Goal: Task Accomplishment & Management: Use online tool/utility

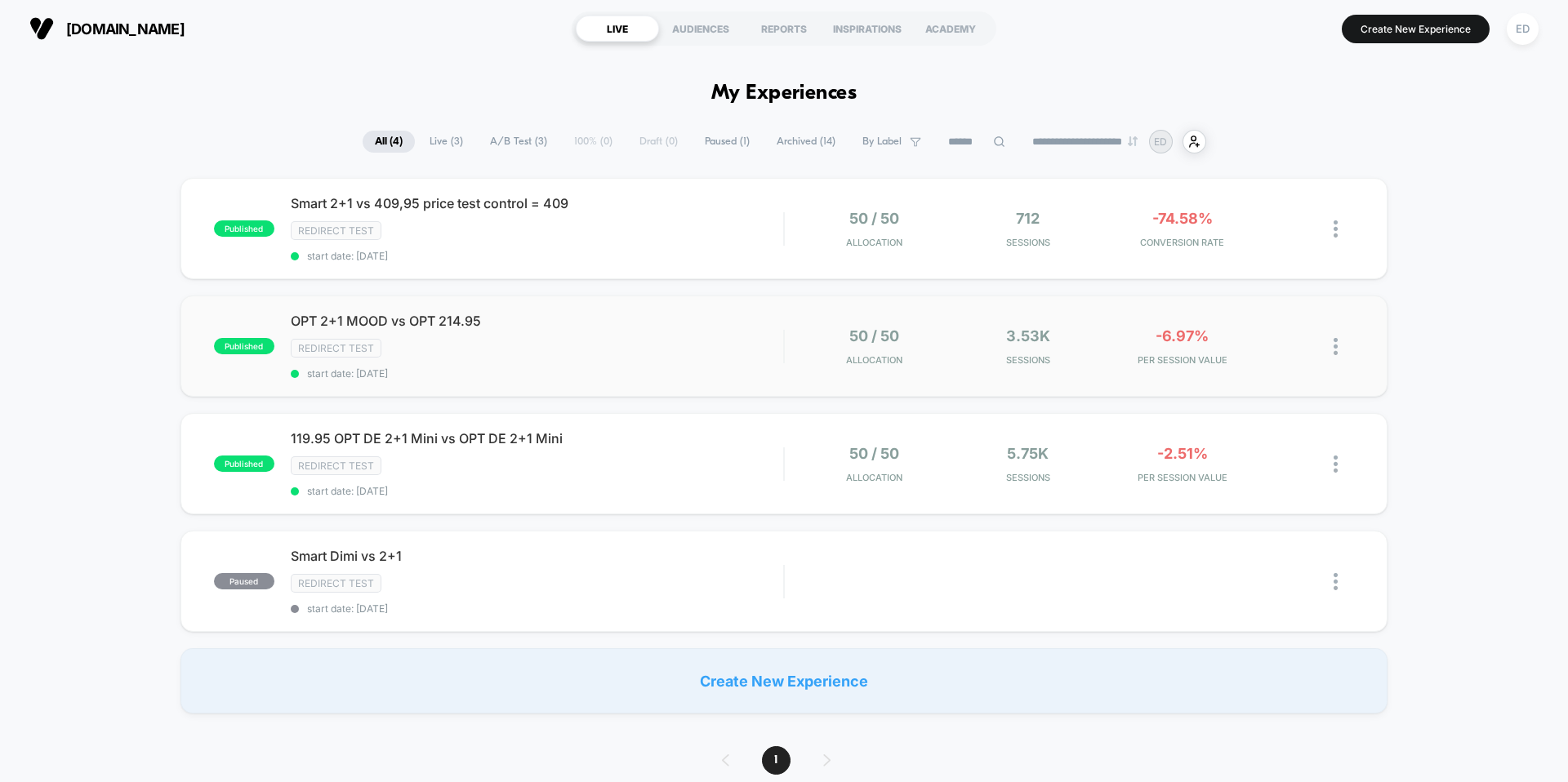
click at [1238, 320] on div "published OPT 2+1 MOOD vs OPT 214.95 Redirect Test start date: [DATE] 50 / 50 A…" at bounding box center [784, 346] width 1207 height 101
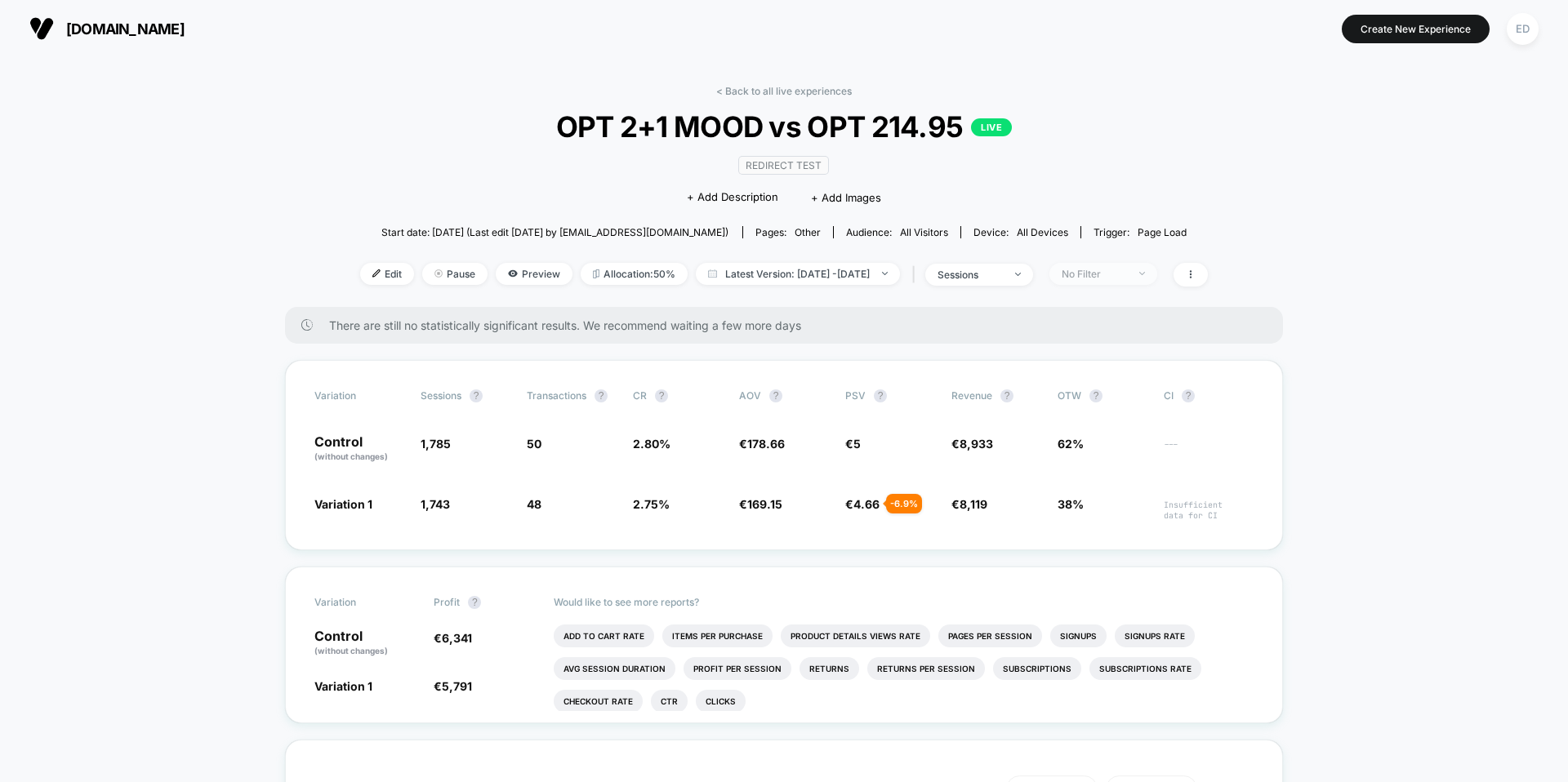
click at [1127, 278] on div "No Filter" at bounding box center [1094, 274] width 66 height 13
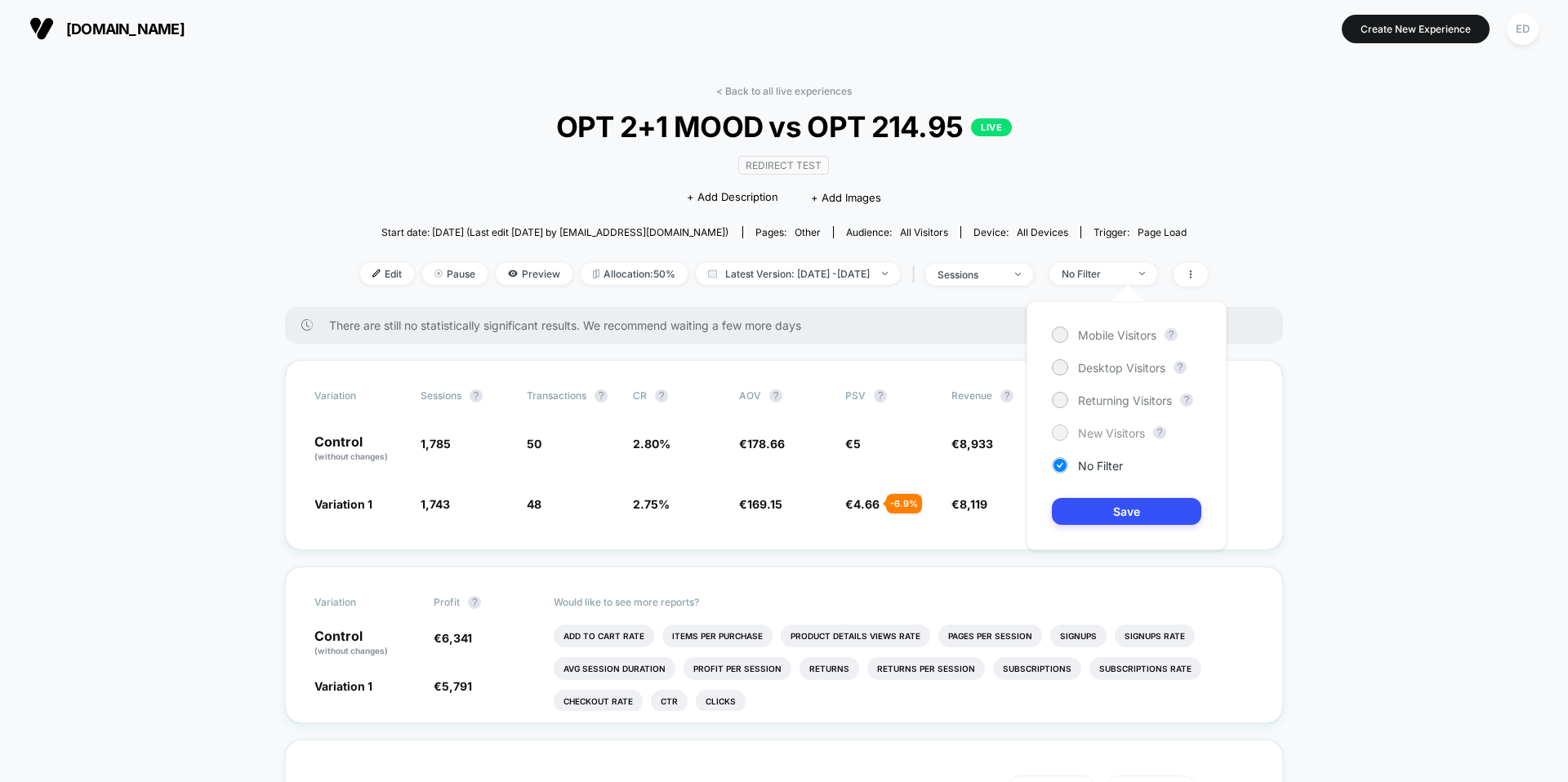
click at [1093, 430] on span "New Visitors" at bounding box center [1111, 433] width 67 height 14
click at [1102, 503] on button "Save" at bounding box center [1126, 511] width 150 height 27
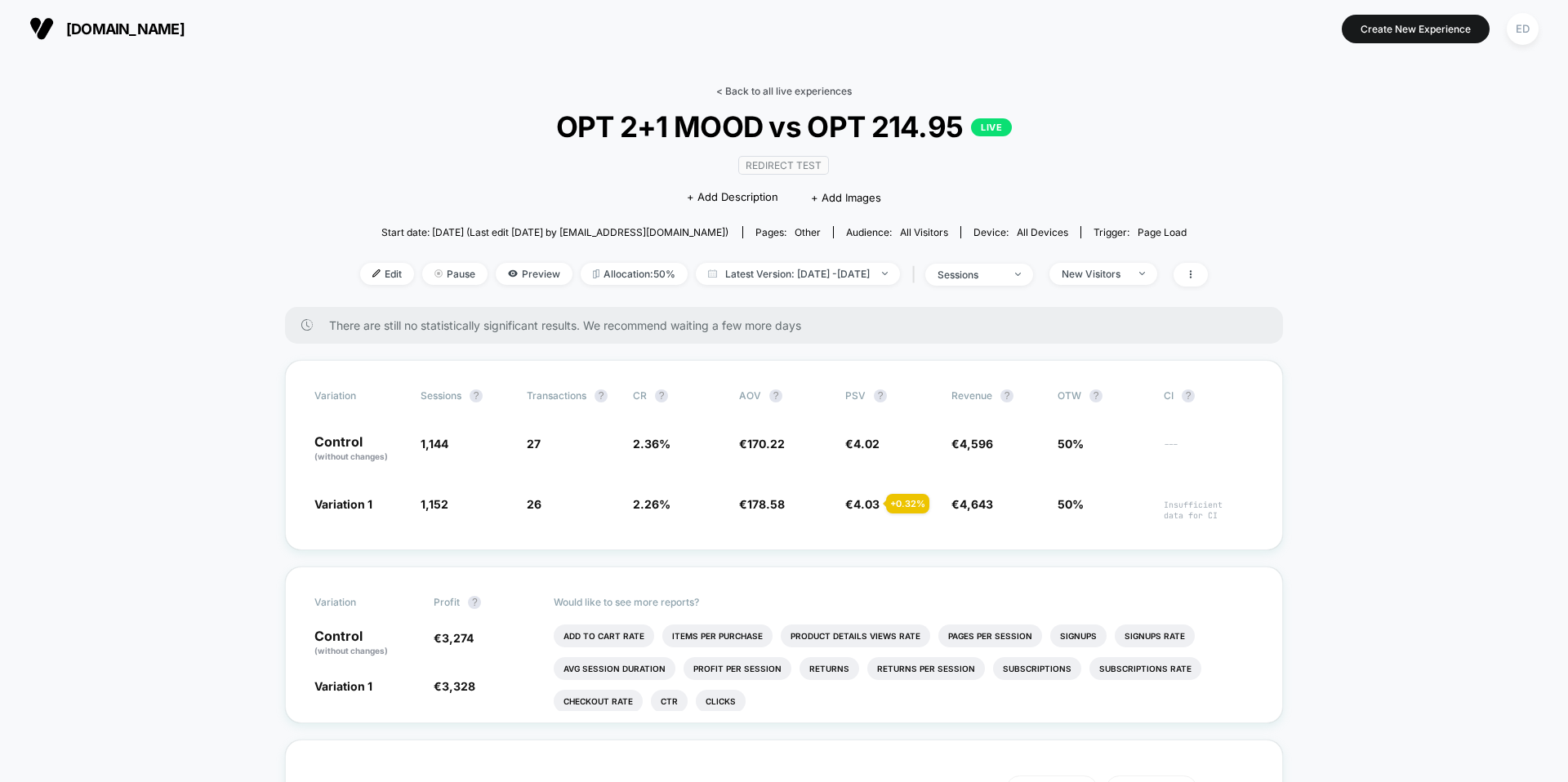
click at [754, 88] on link "< Back to all live experiences" at bounding box center [784, 91] width 135 height 13
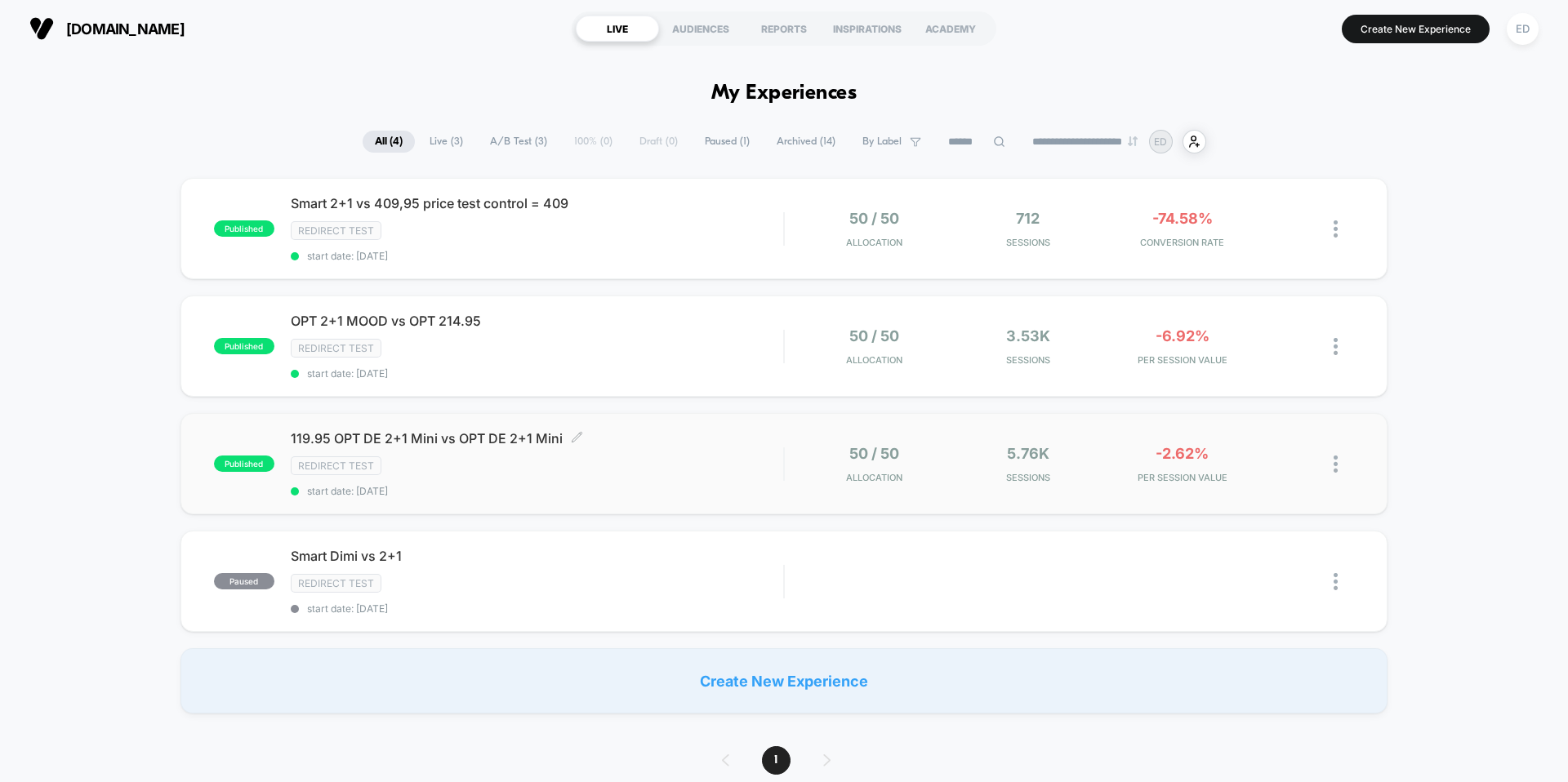
click at [774, 472] on div "Redirect Test" at bounding box center [537, 465] width 493 height 18
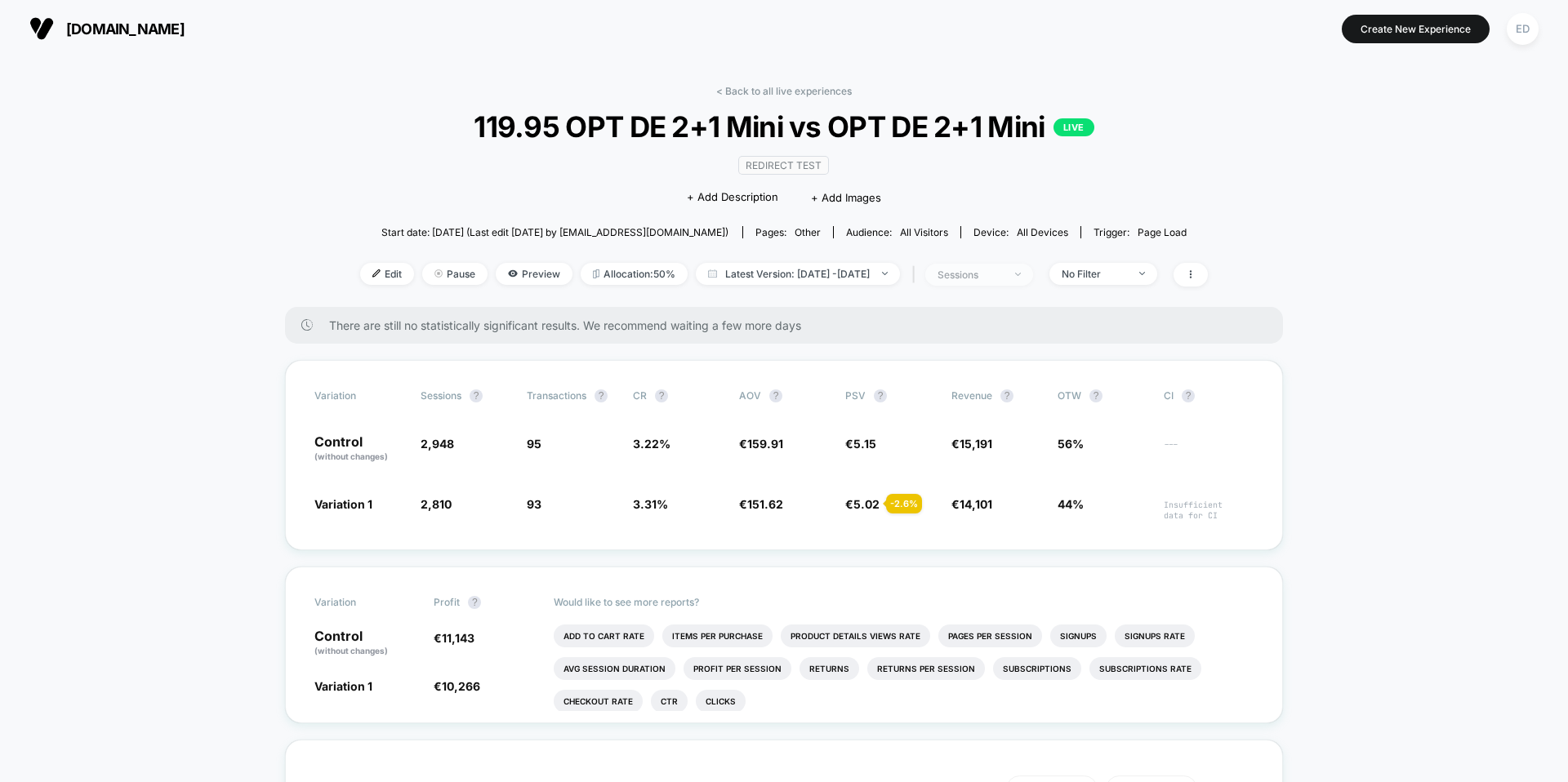
click at [1033, 271] on span "sessions" at bounding box center [979, 275] width 108 height 22
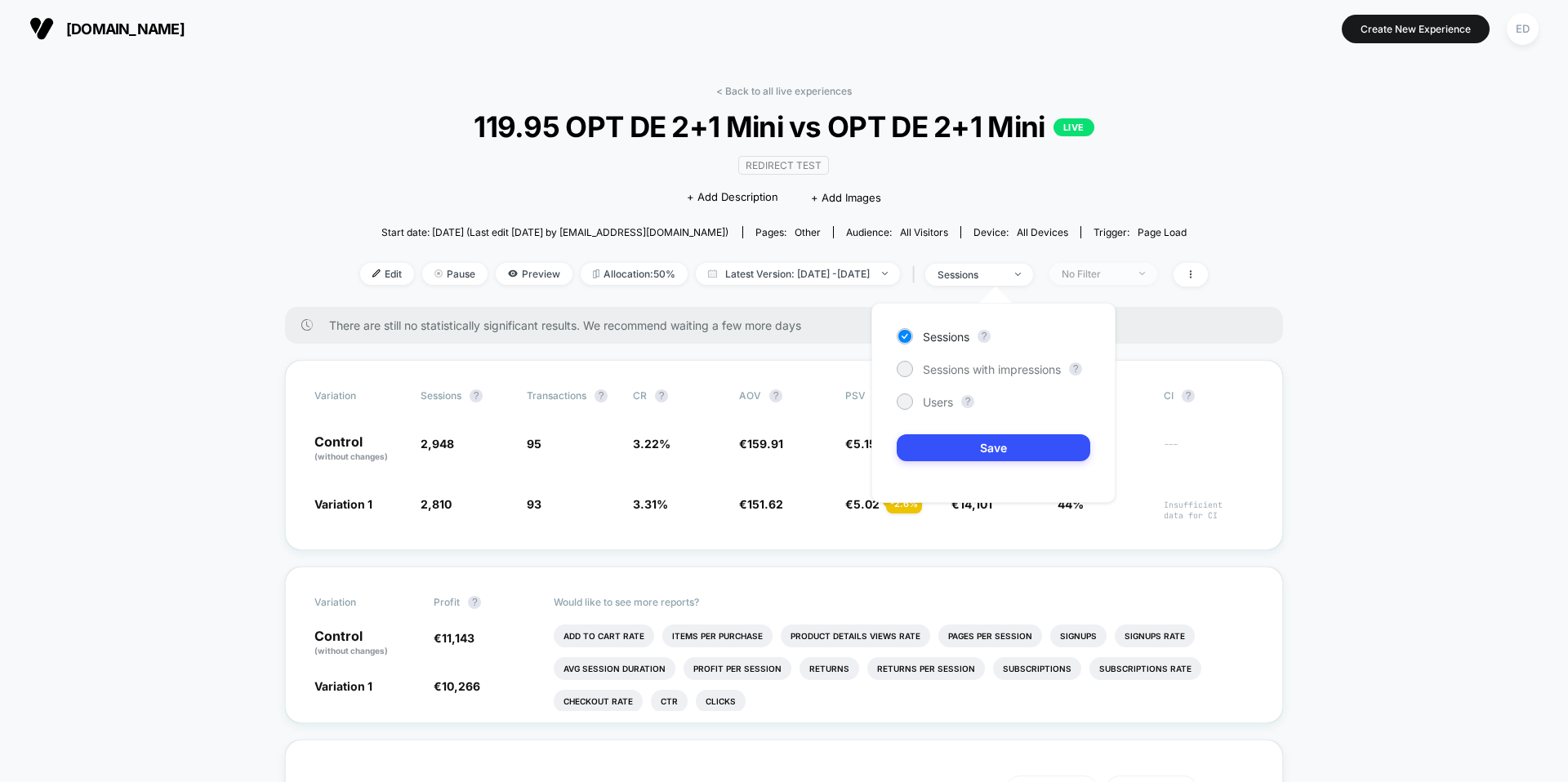
click at [1085, 282] on span "No Filter" at bounding box center [1104, 274] width 108 height 22
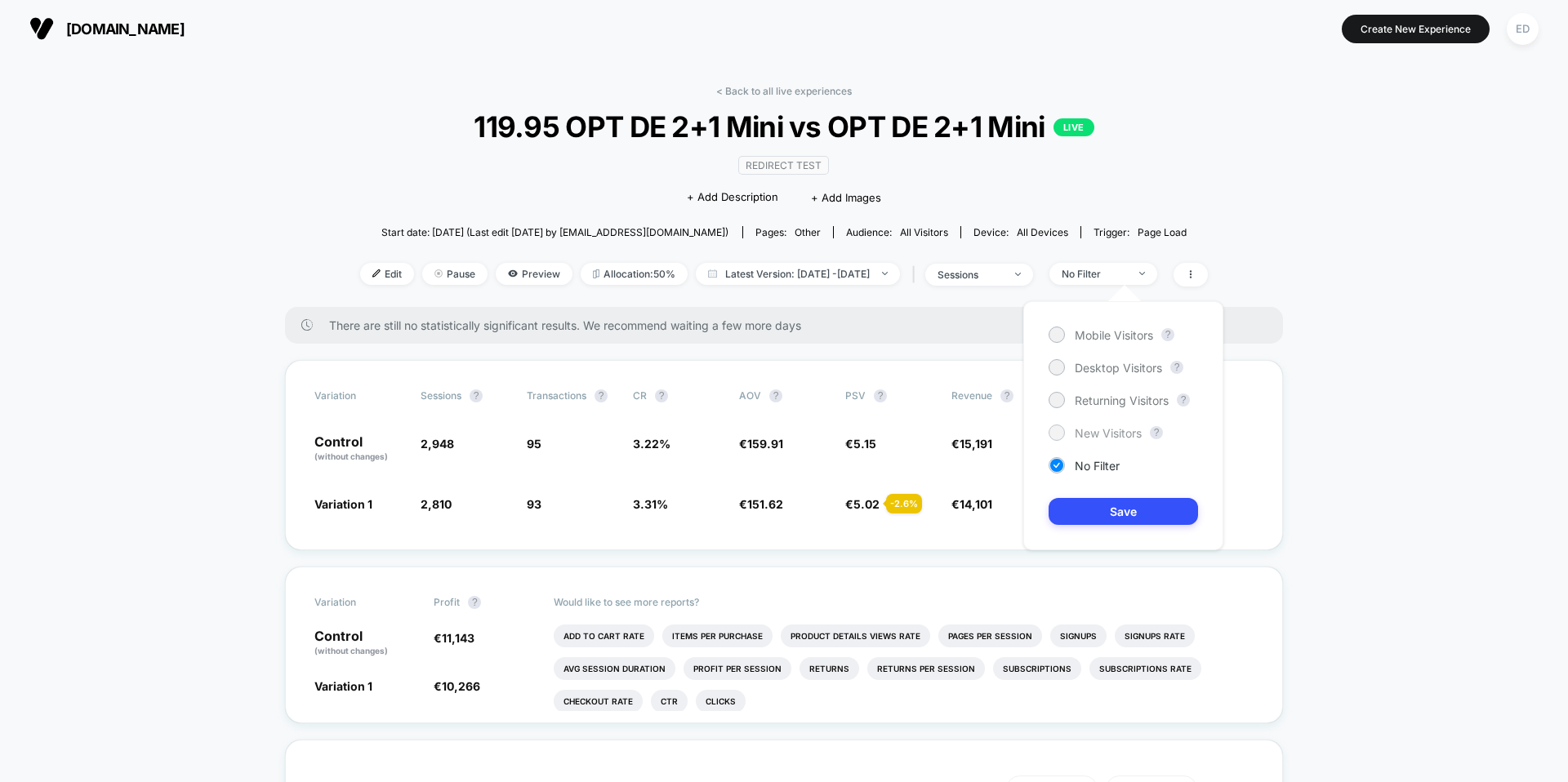
click at [1108, 439] on span "New Visitors" at bounding box center [1108, 433] width 67 height 14
click at [1107, 511] on button "Save" at bounding box center [1123, 511] width 150 height 27
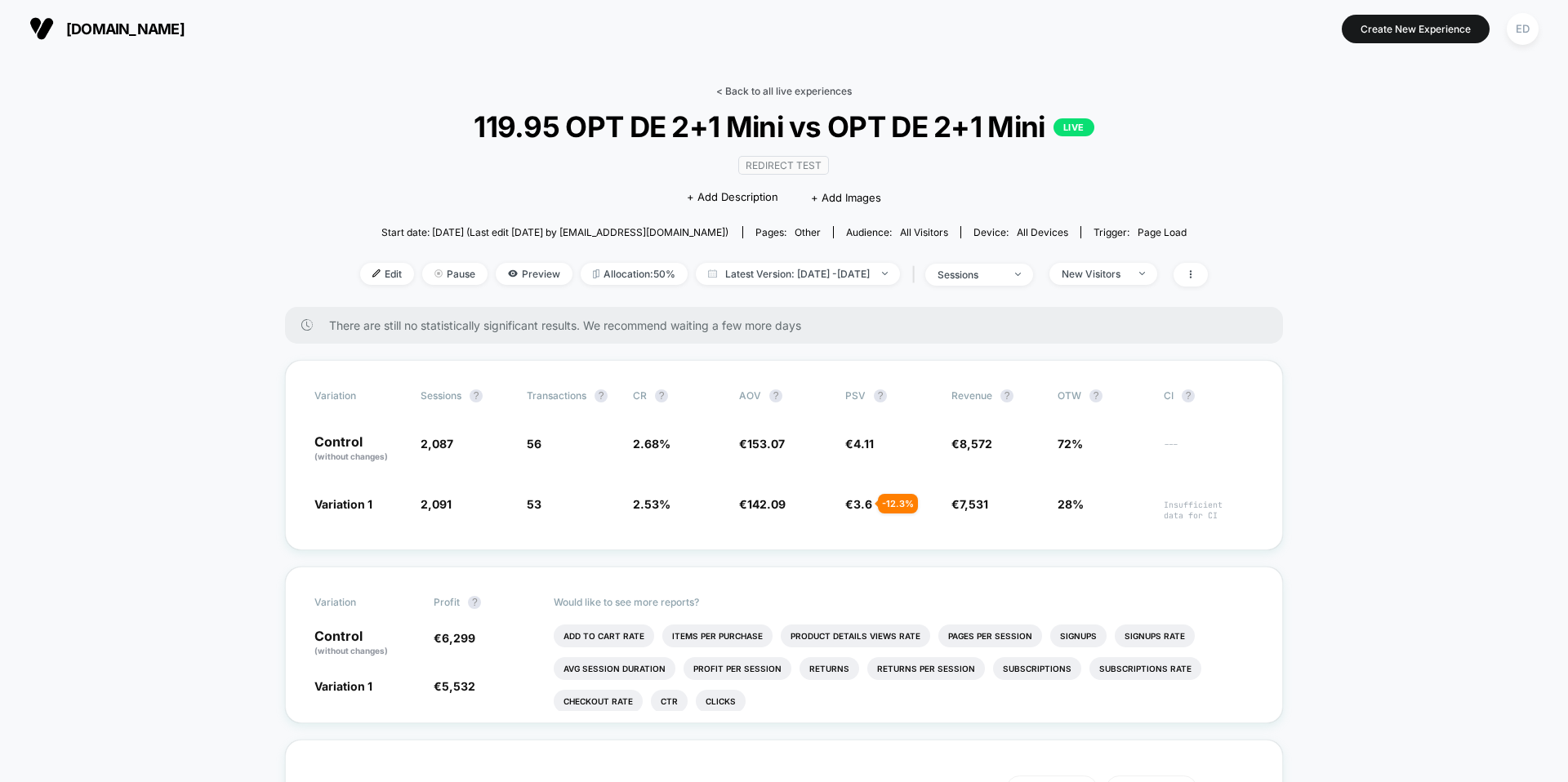
click at [777, 94] on link "< Back to all live experiences" at bounding box center [784, 91] width 135 height 13
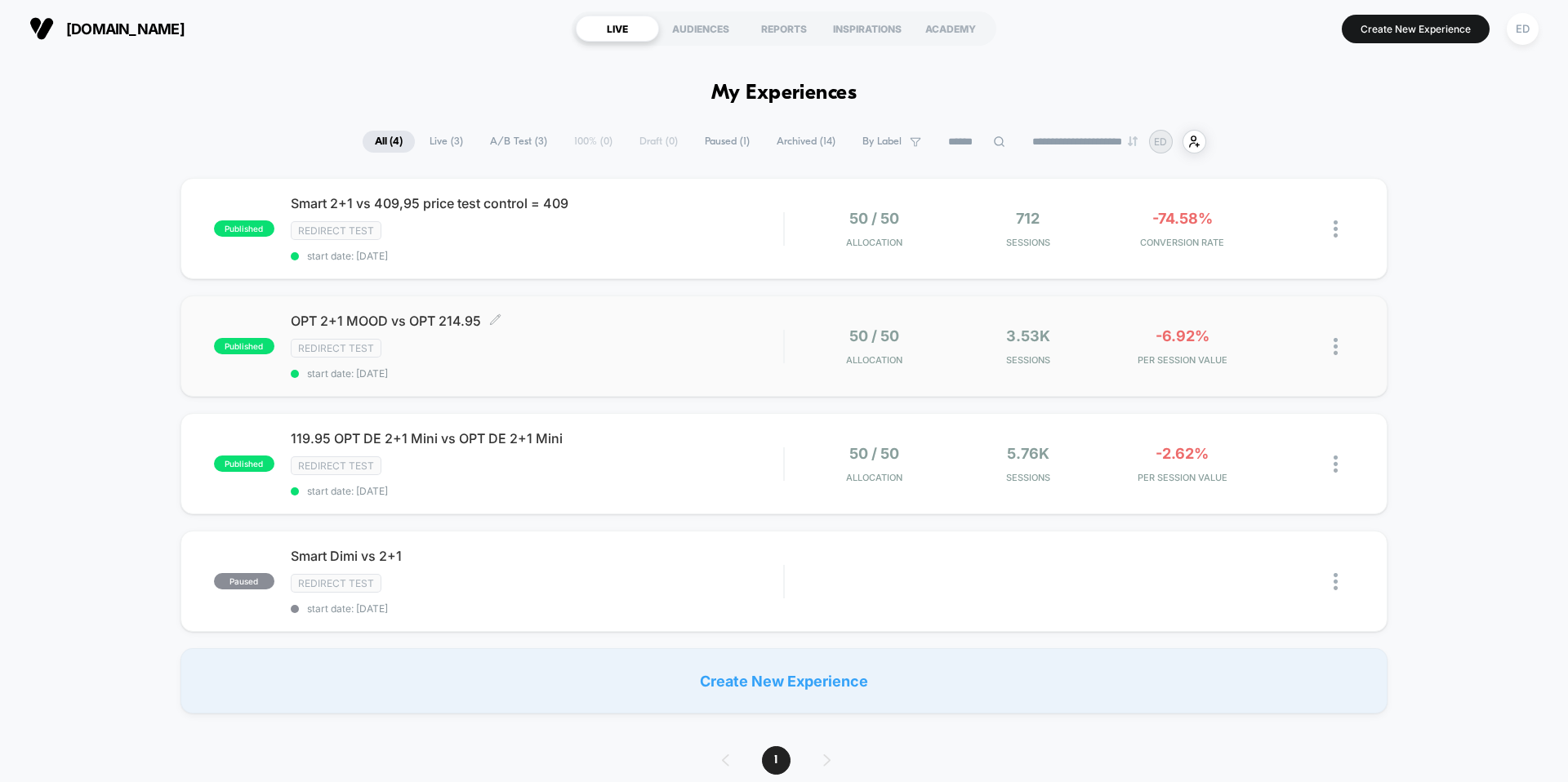
click at [775, 366] on div "OPT 2+1 MOOD vs OPT 214.95 Click to edit experience details Click to edit exper…" at bounding box center [537, 346] width 493 height 67
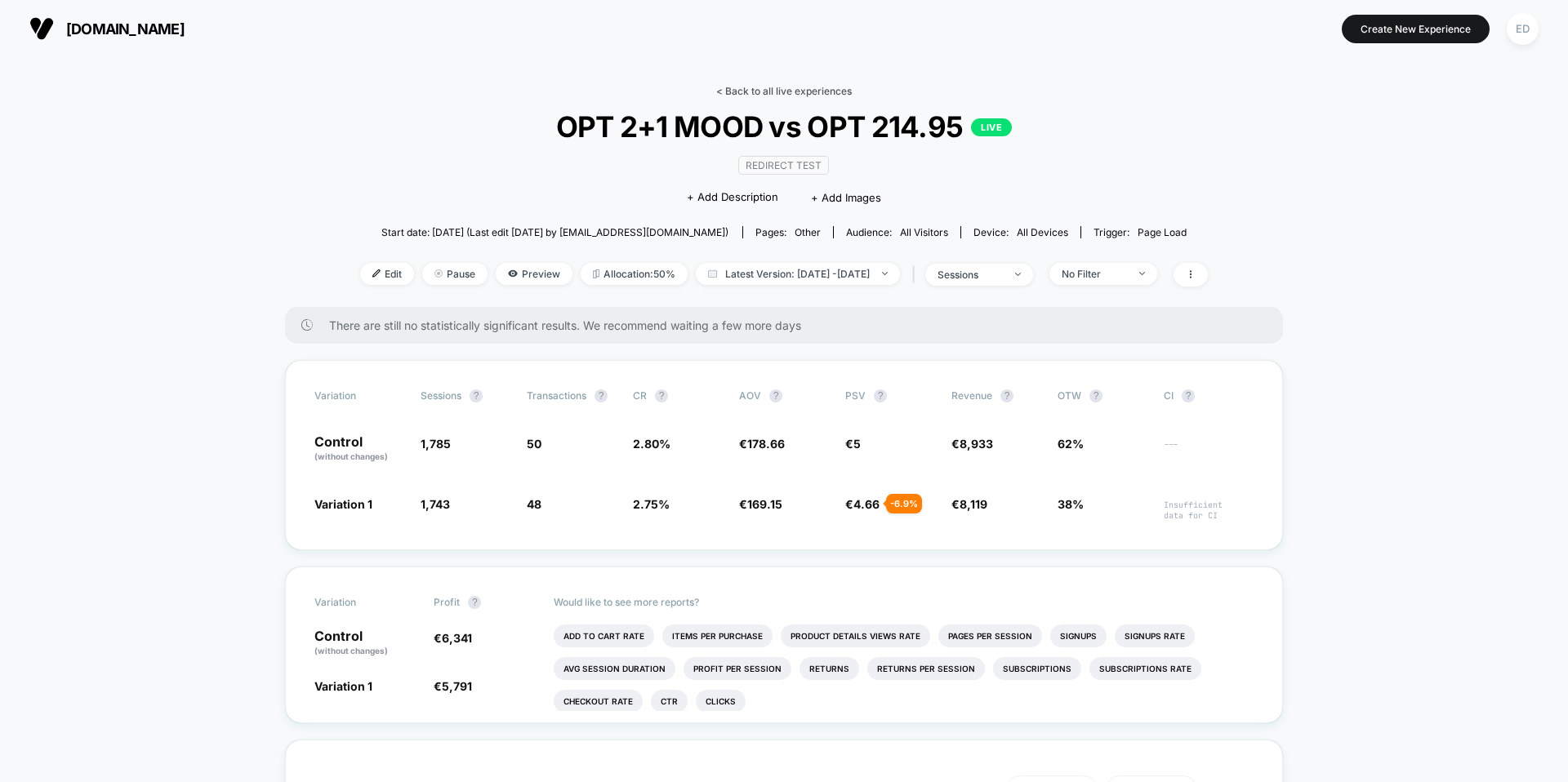
click at [737, 92] on link "< Back to all live experiences" at bounding box center [784, 91] width 135 height 13
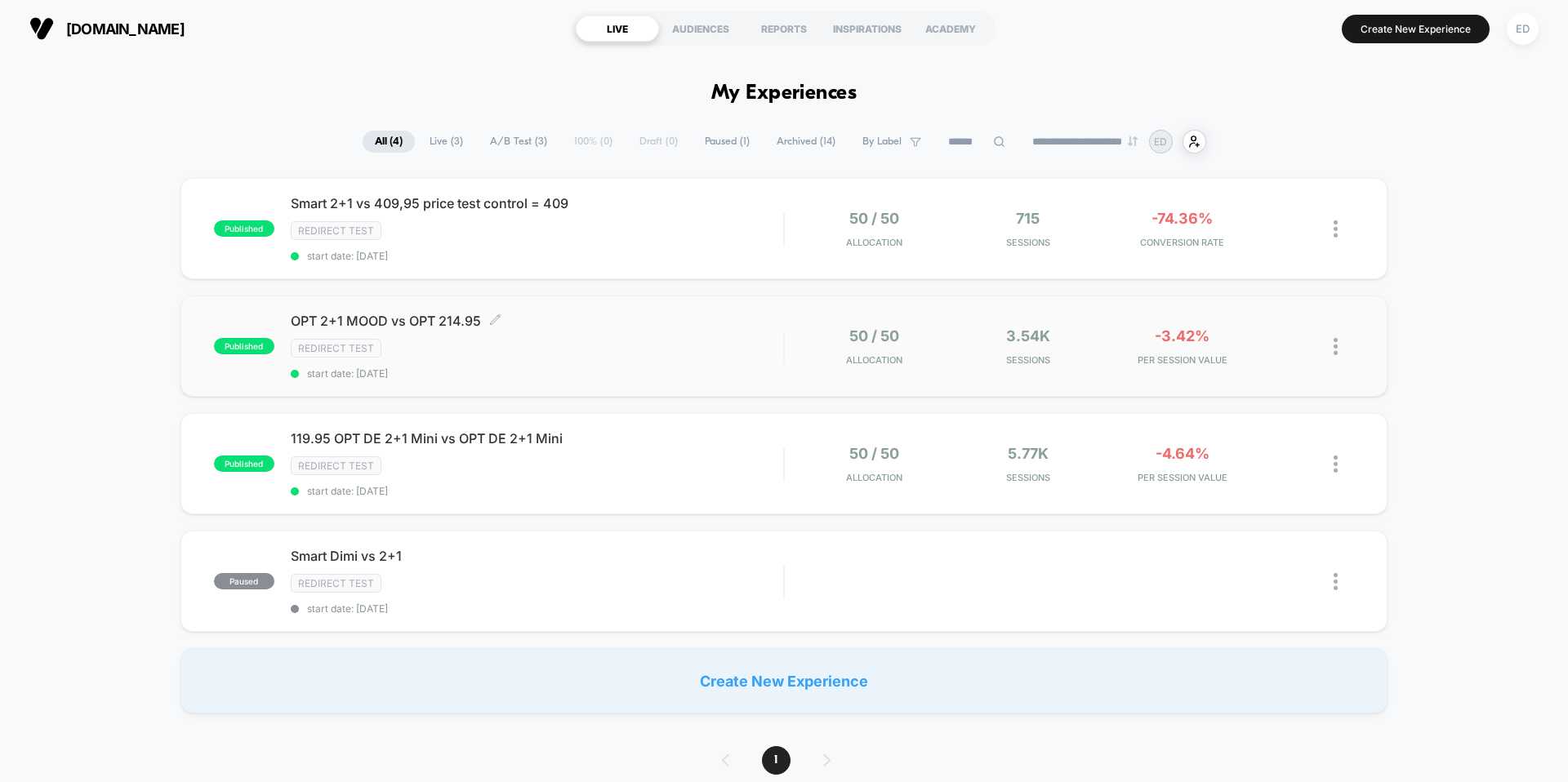
click at [395, 324] on span "OPT 2+1 MOOD vs OPT 214.95 Click to edit experience details" at bounding box center [537, 321] width 493 height 16
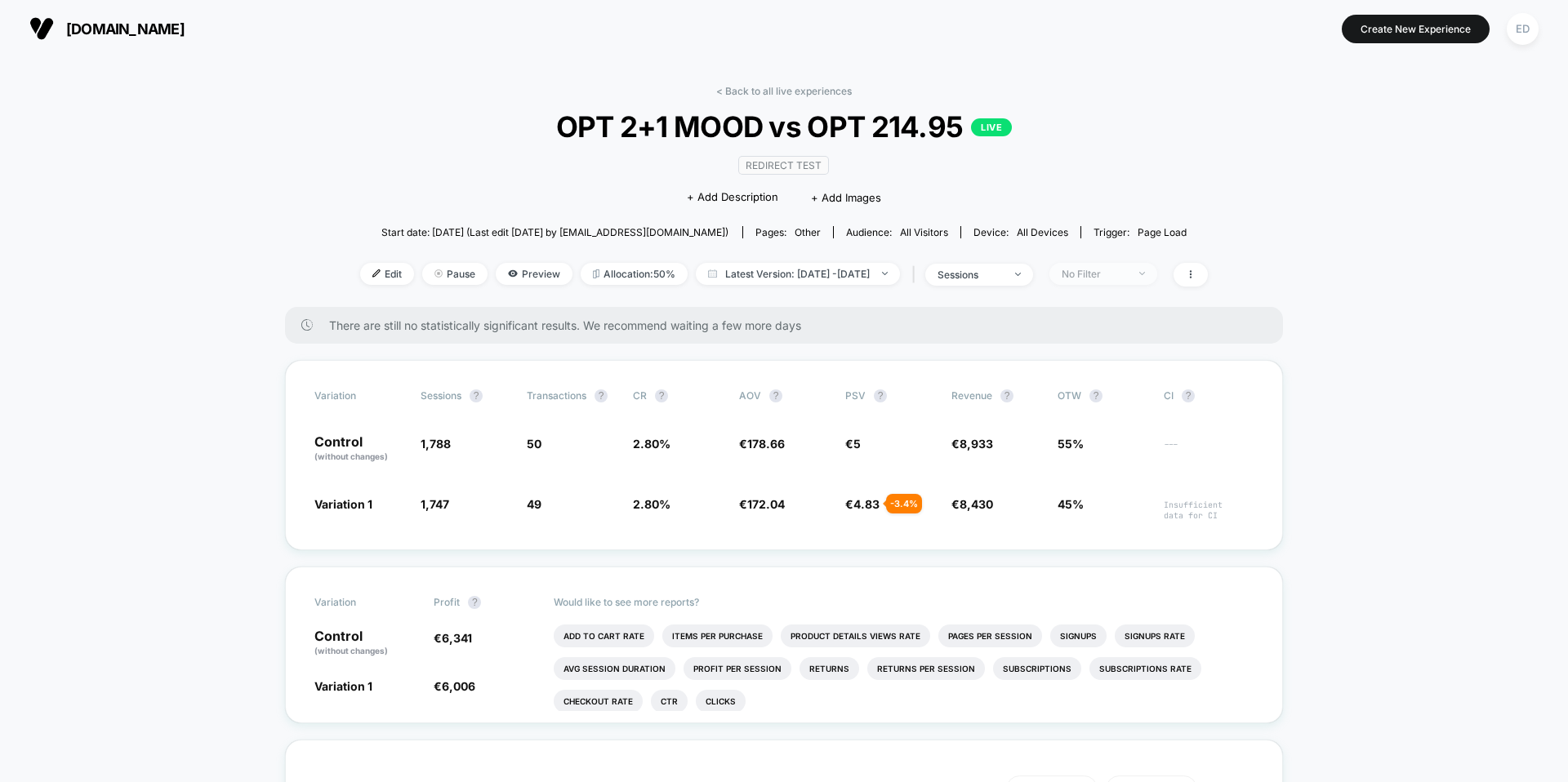
click at [1157, 281] on span "No Filter" at bounding box center [1104, 274] width 108 height 22
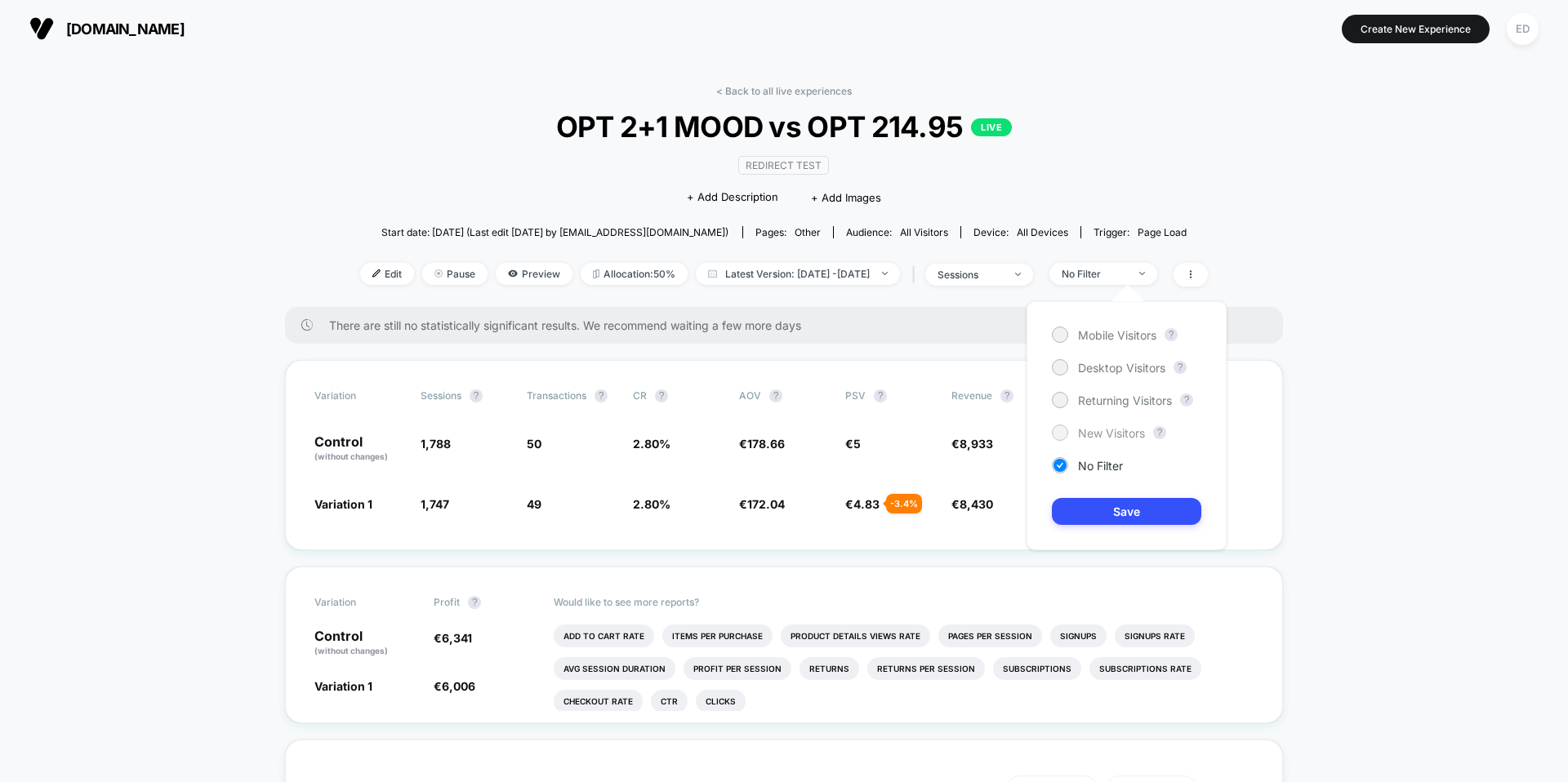
click at [1083, 429] on span "New Visitors" at bounding box center [1111, 433] width 67 height 14
click at [1119, 513] on button "Save" at bounding box center [1126, 511] width 150 height 27
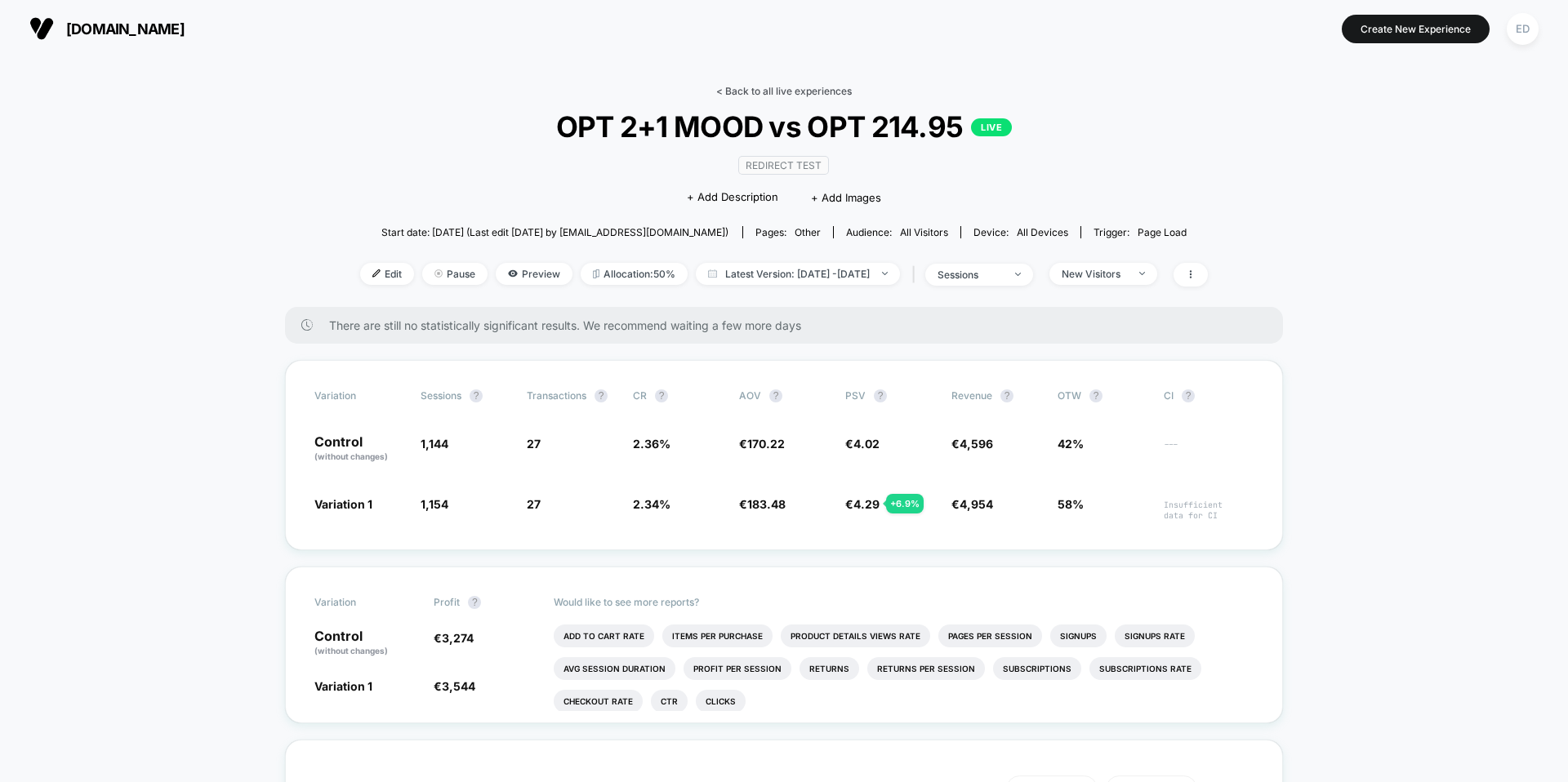
click at [750, 92] on link "< Back to all live experiences" at bounding box center [784, 91] width 135 height 13
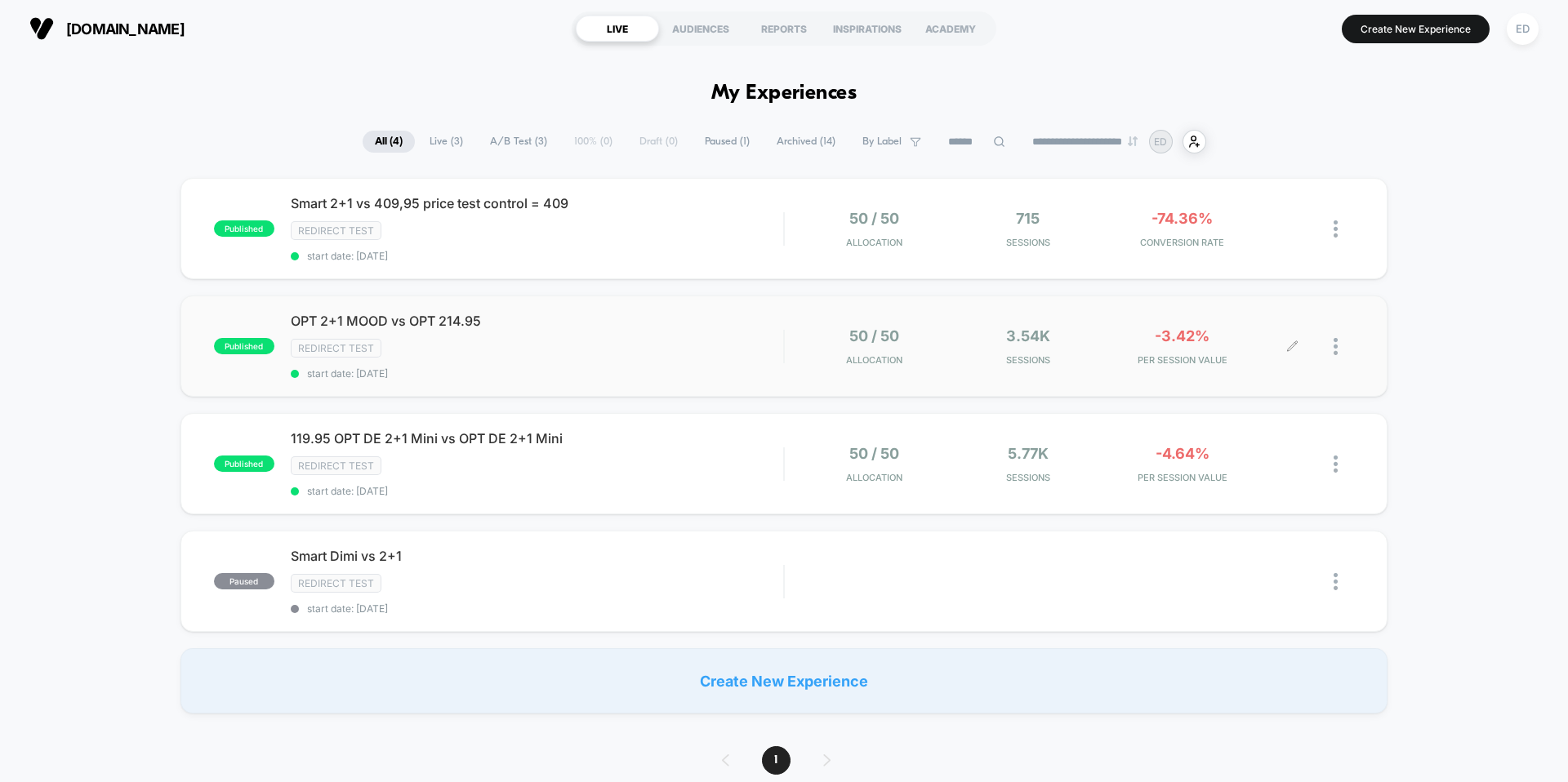
click at [982, 364] on span "Sessions" at bounding box center [1029, 361] width 146 height 12
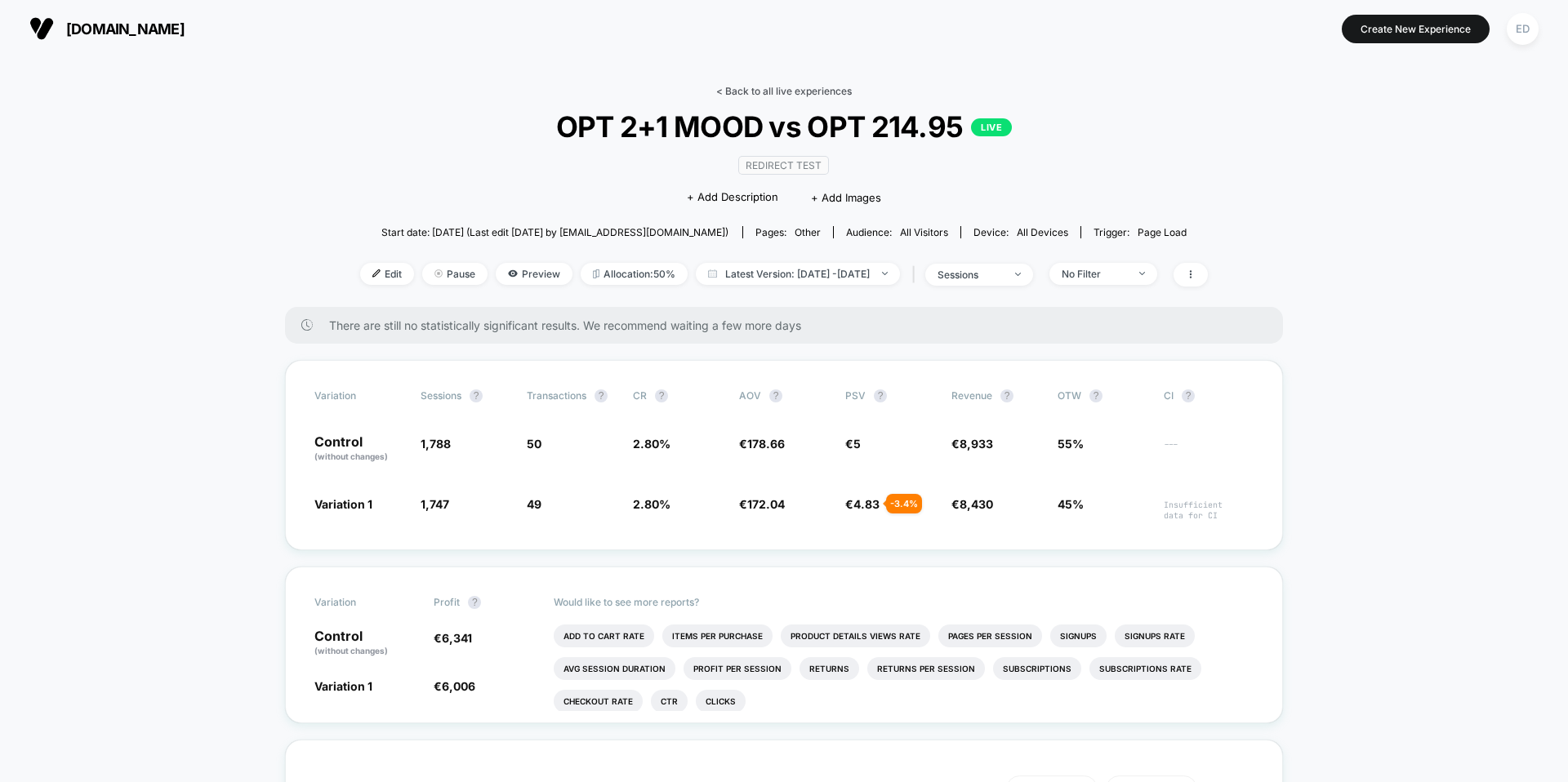
click at [746, 93] on link "< Back to all live experiences" at bounding box center [784, 91] width 135 height 13
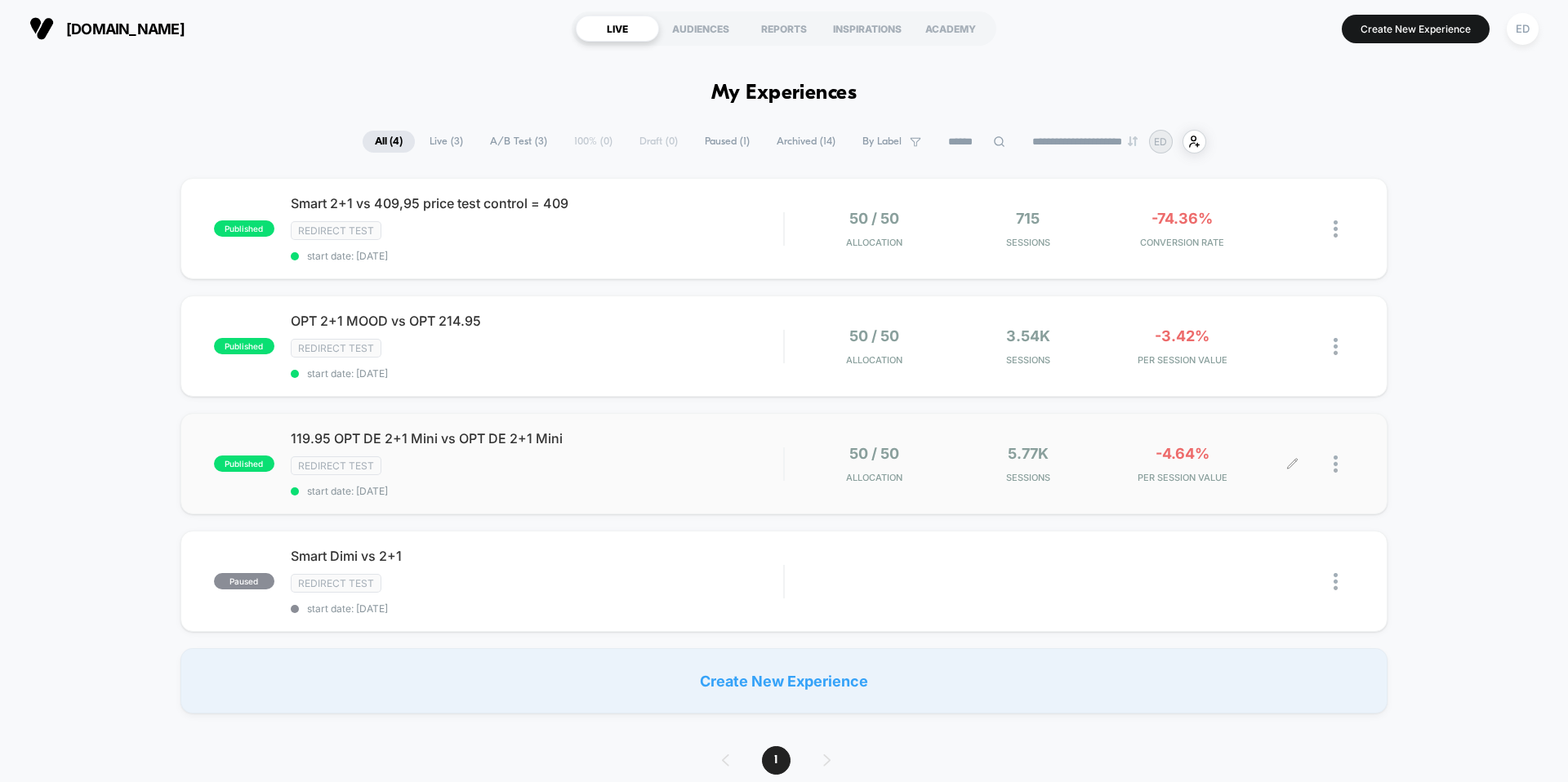
click at [799, 455] on div "50 / 50 Allocation 5.77k Sessions -4.64% PER SESSION VALUE" at bounding box center [1069, 465] width 569 height 39
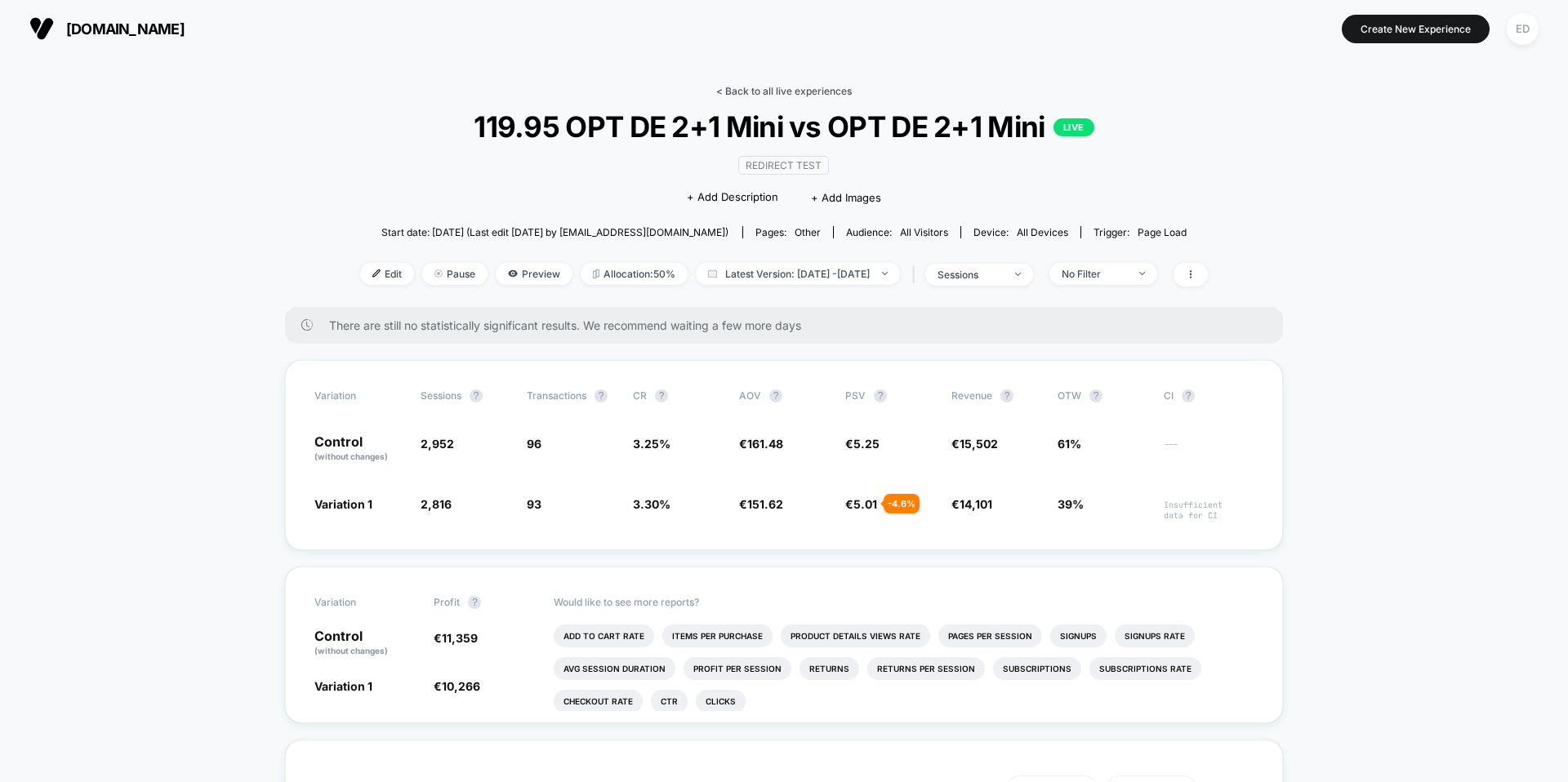
click at [777, 87] on link "< Back to all live experiences" at bounding box center [784, 91] width 135 height 13
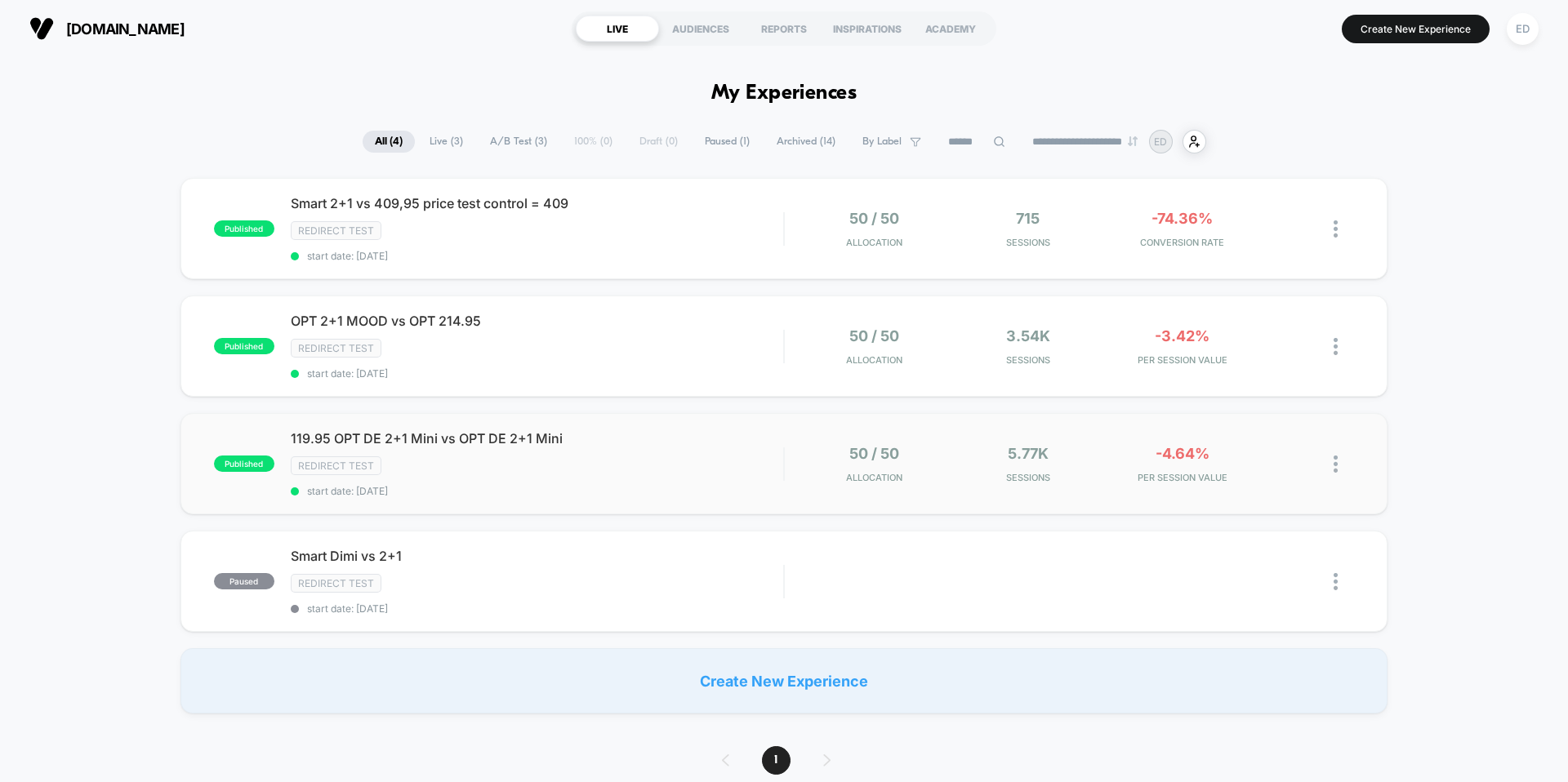
click at [843, 451] on div "50 / 50 Allocation" at bounding box center [874, 465] width 146 height 39
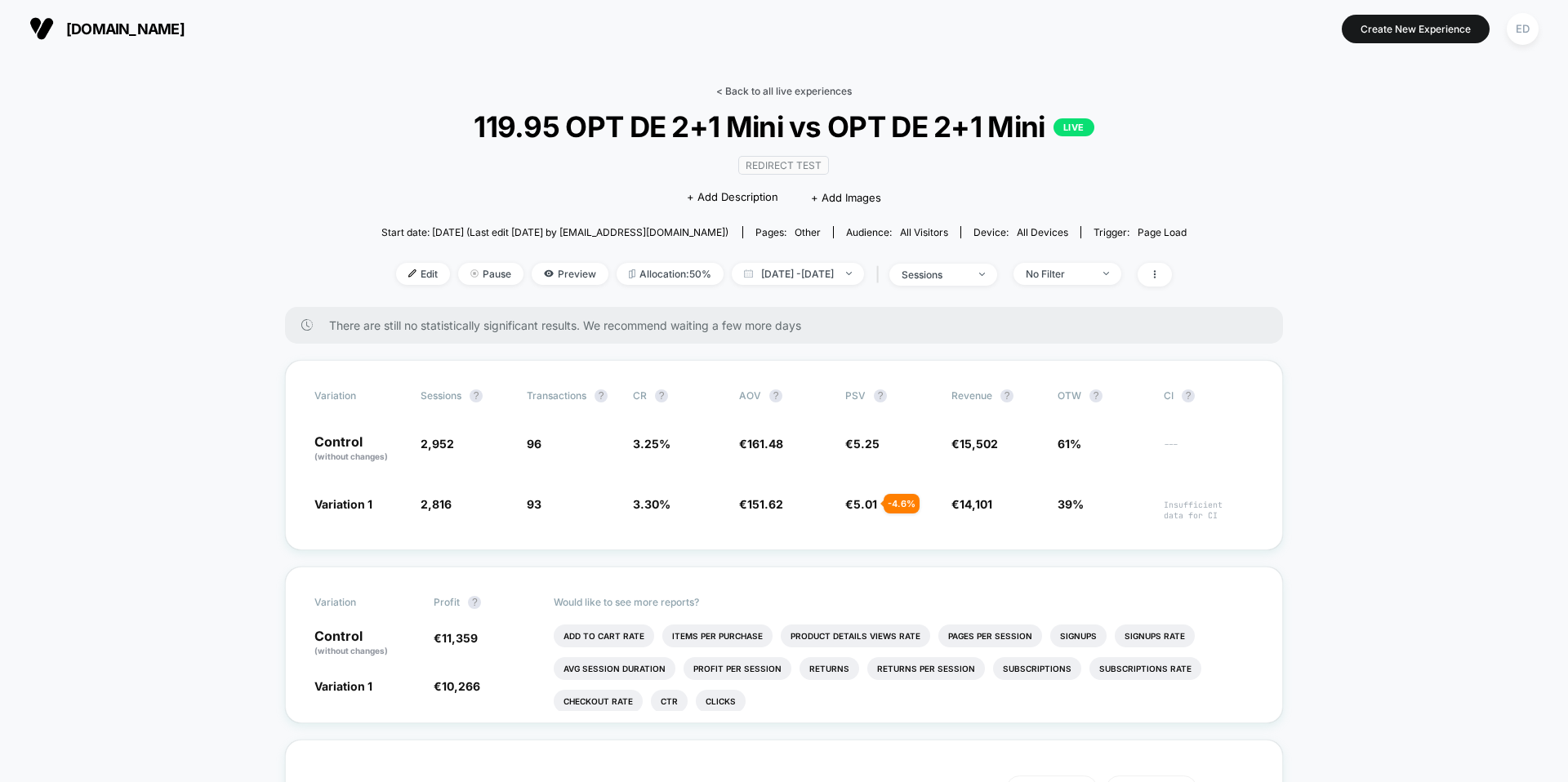
click at [828, 87] on link "< Back to all live experiences" at bounding box center [784, 91] width 135 height 13
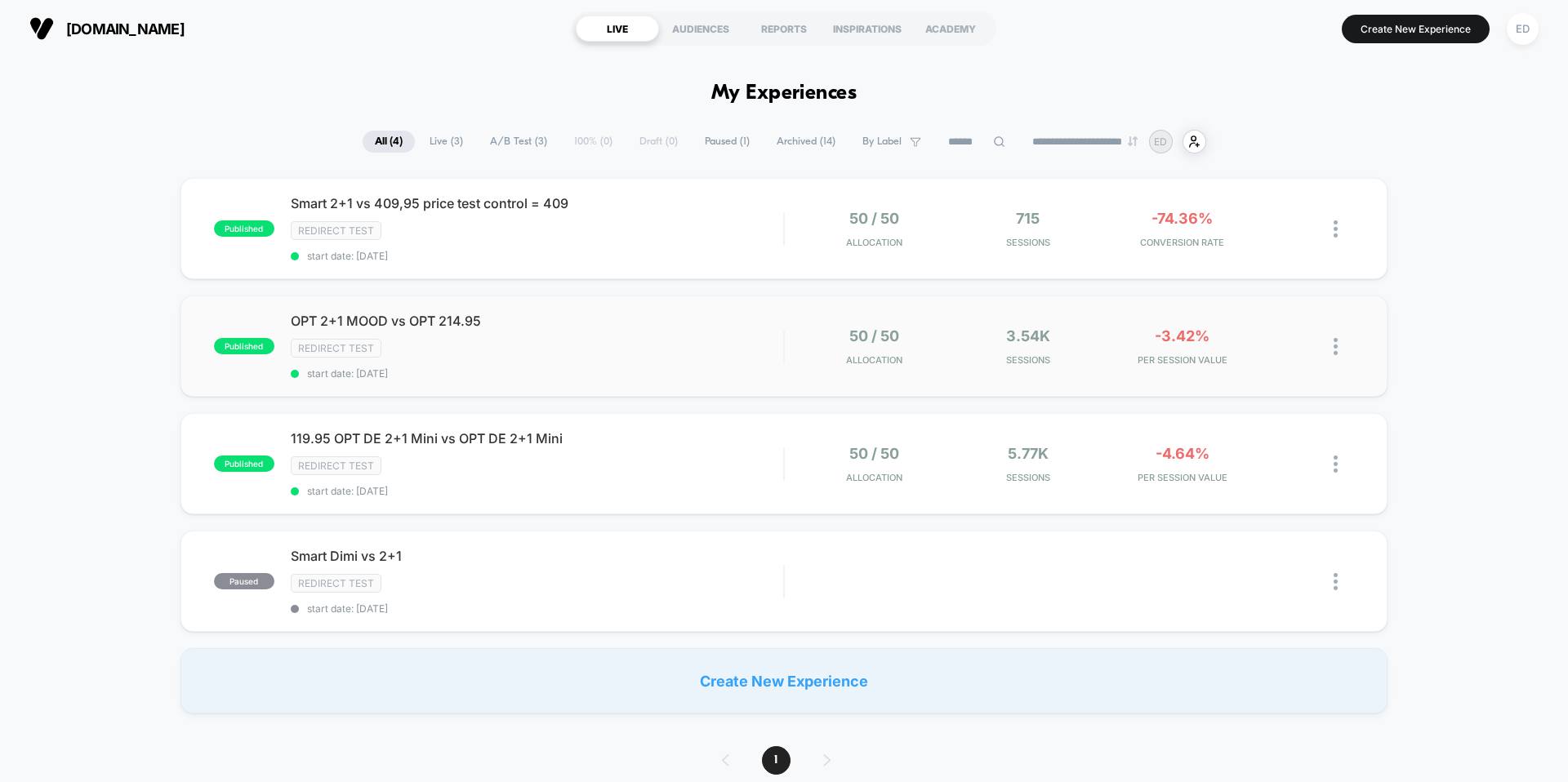
click at [792, 368] on div "published OPT 2+1 MOOD vs OPT 214.95 Redirect Test start date: [DATE] 50 / 50 A…" at bounding box center [784, 346] width 1207 height 101
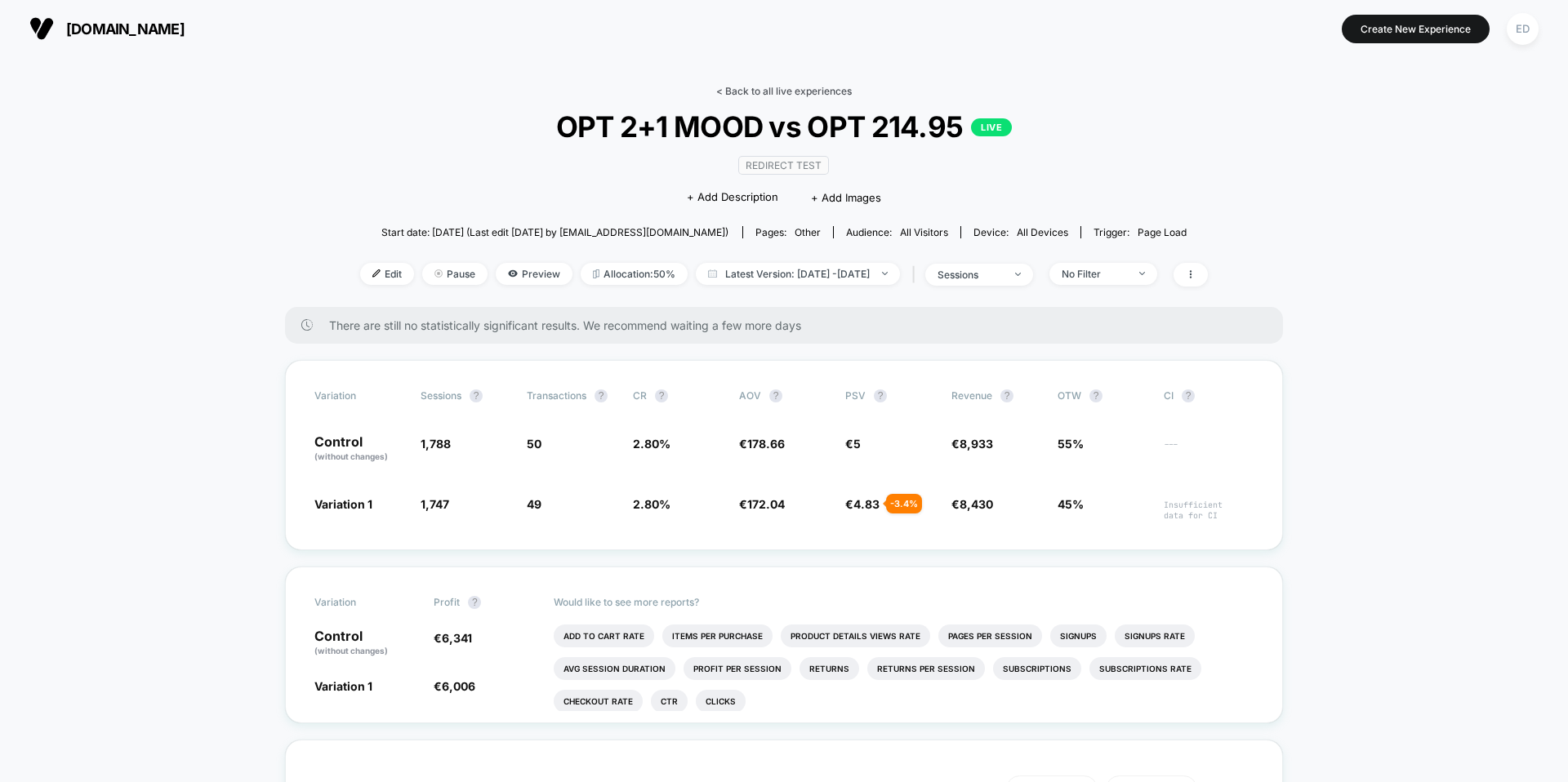
click at [826, 93] on link "< Back to all live experiences" at bounding box center [784, 91] width 135 height 13
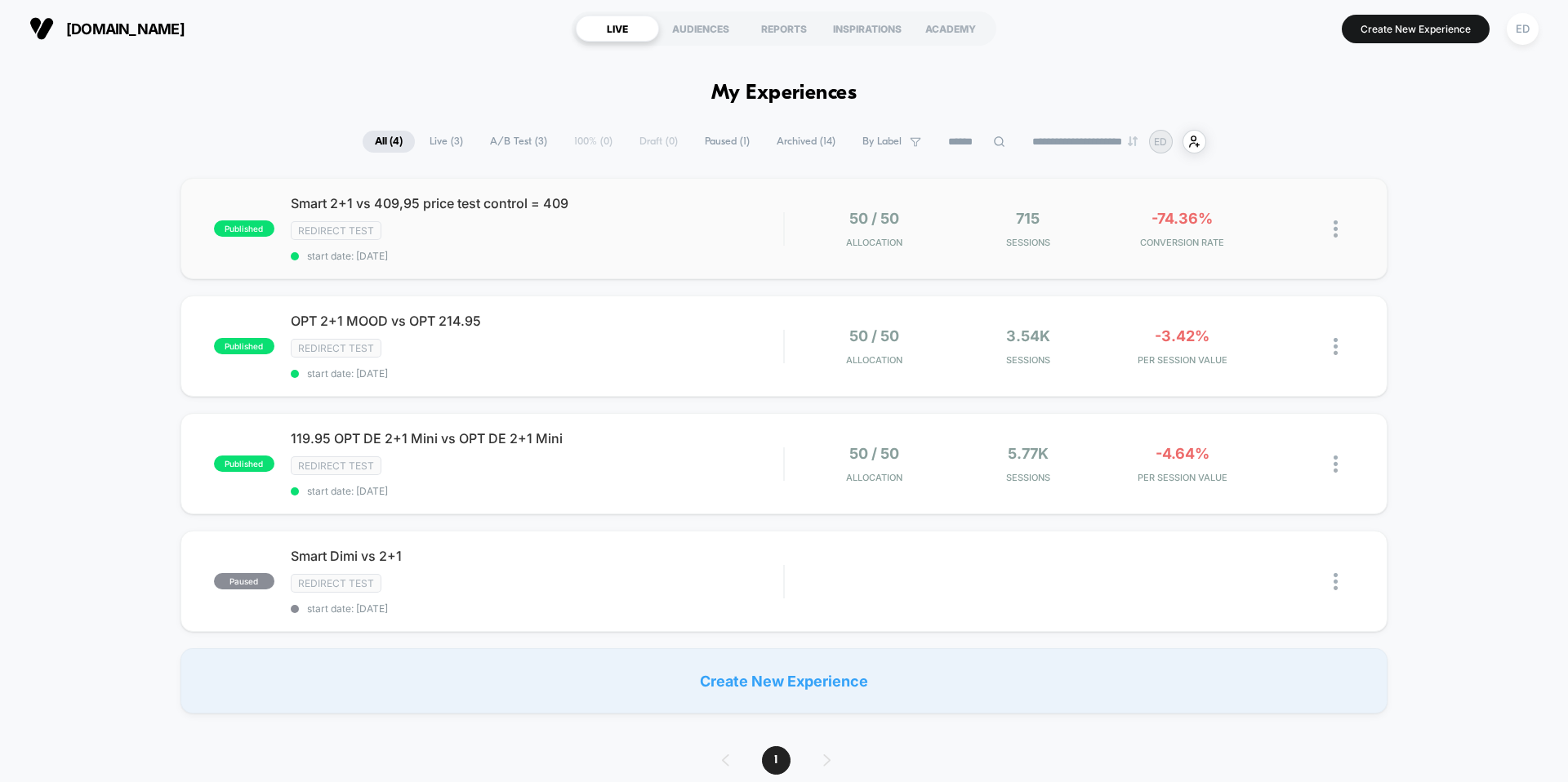
click at [929, 226] on div "50 / 50 Allocation" at bounding box center [874, 229] width 146 height 39
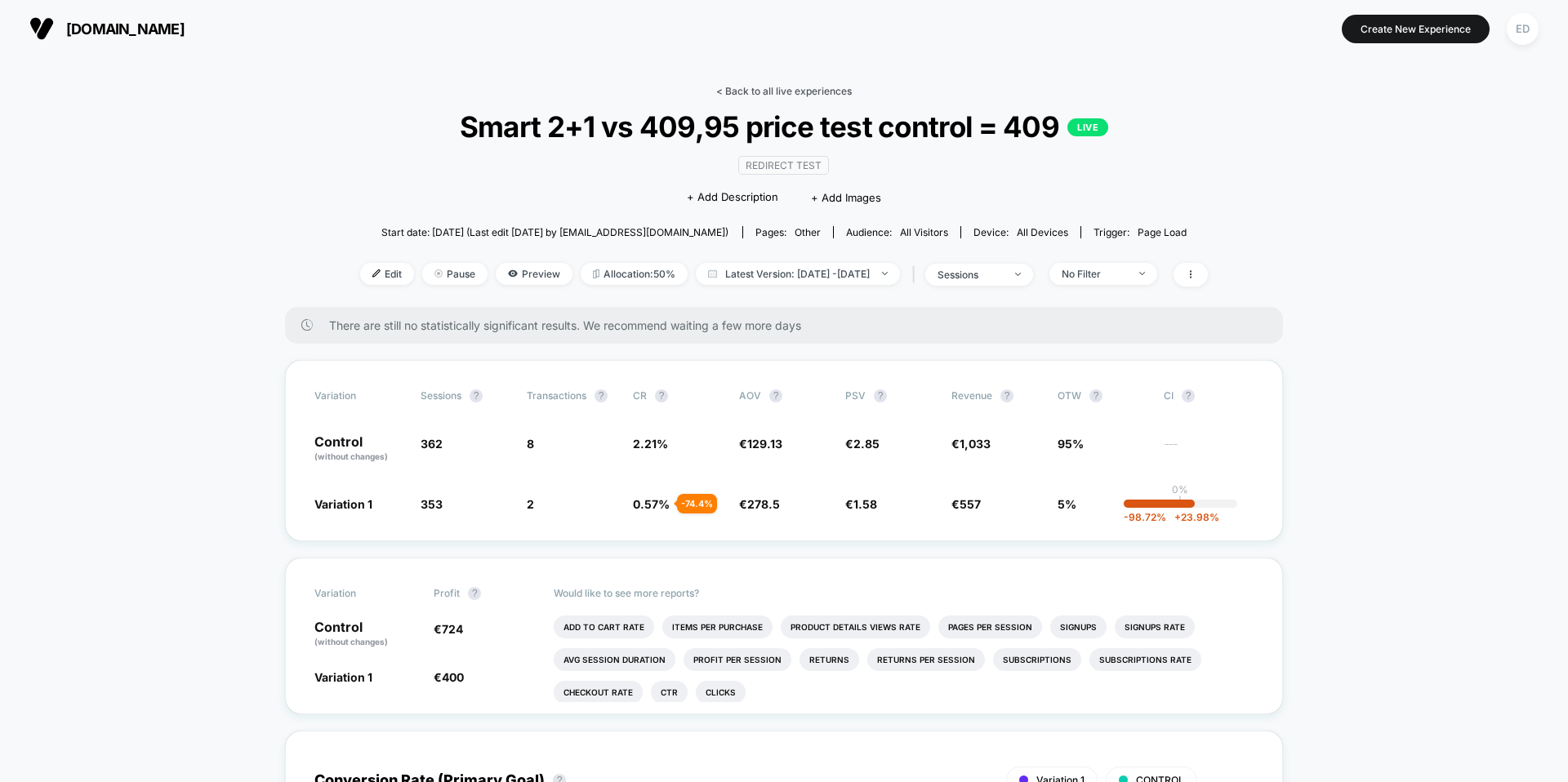
click at [780, 87] on link "< Back to all live experiences" at bounding box center [784, 91] width 135 height 13
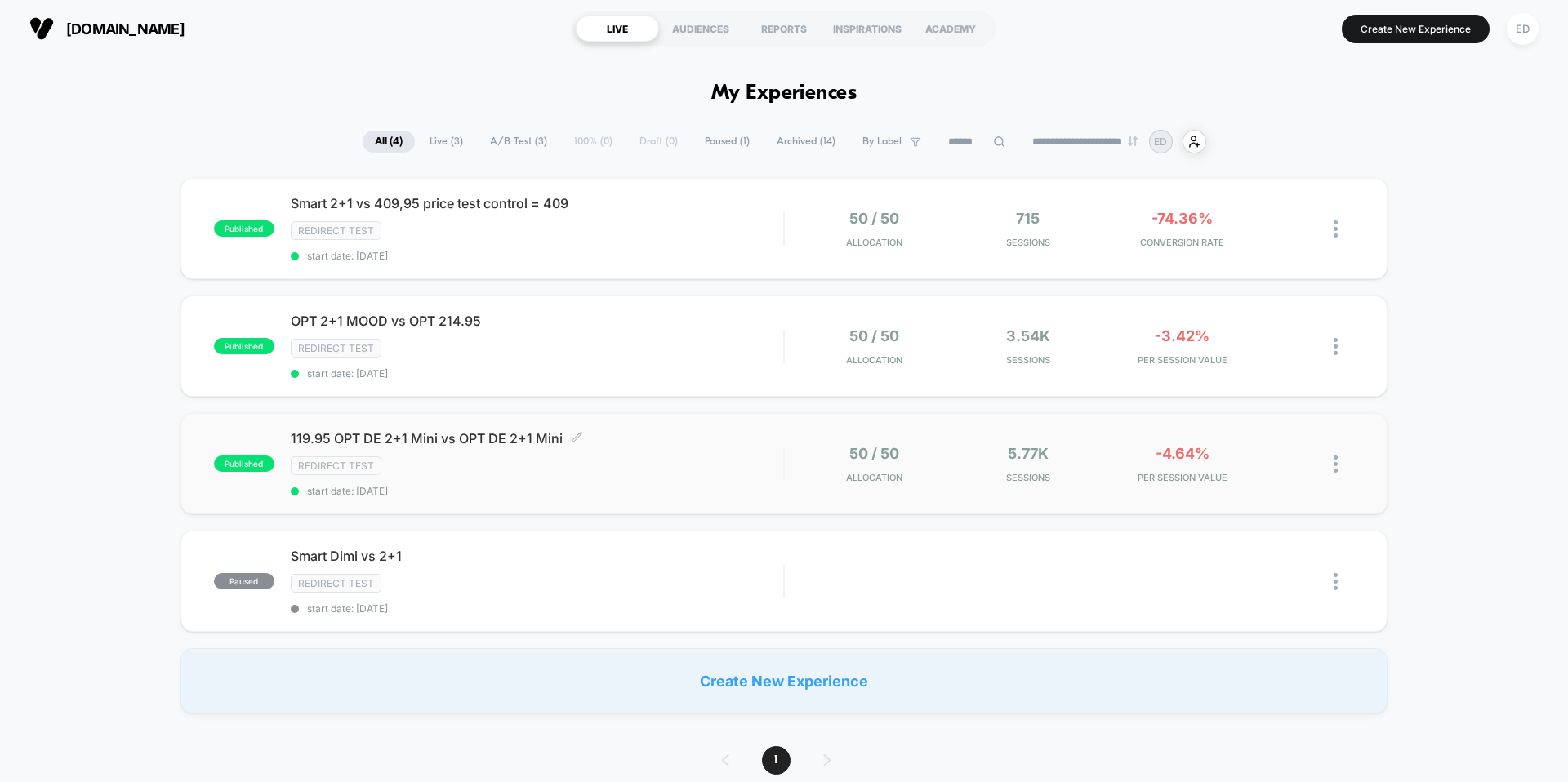
click at [652, 440] on span "119.95 OPT DE 2+1 Mini vs OPT DE 2+1 Mini Click to edit experience details" at bounding box center [537, 438] width 493 height 16
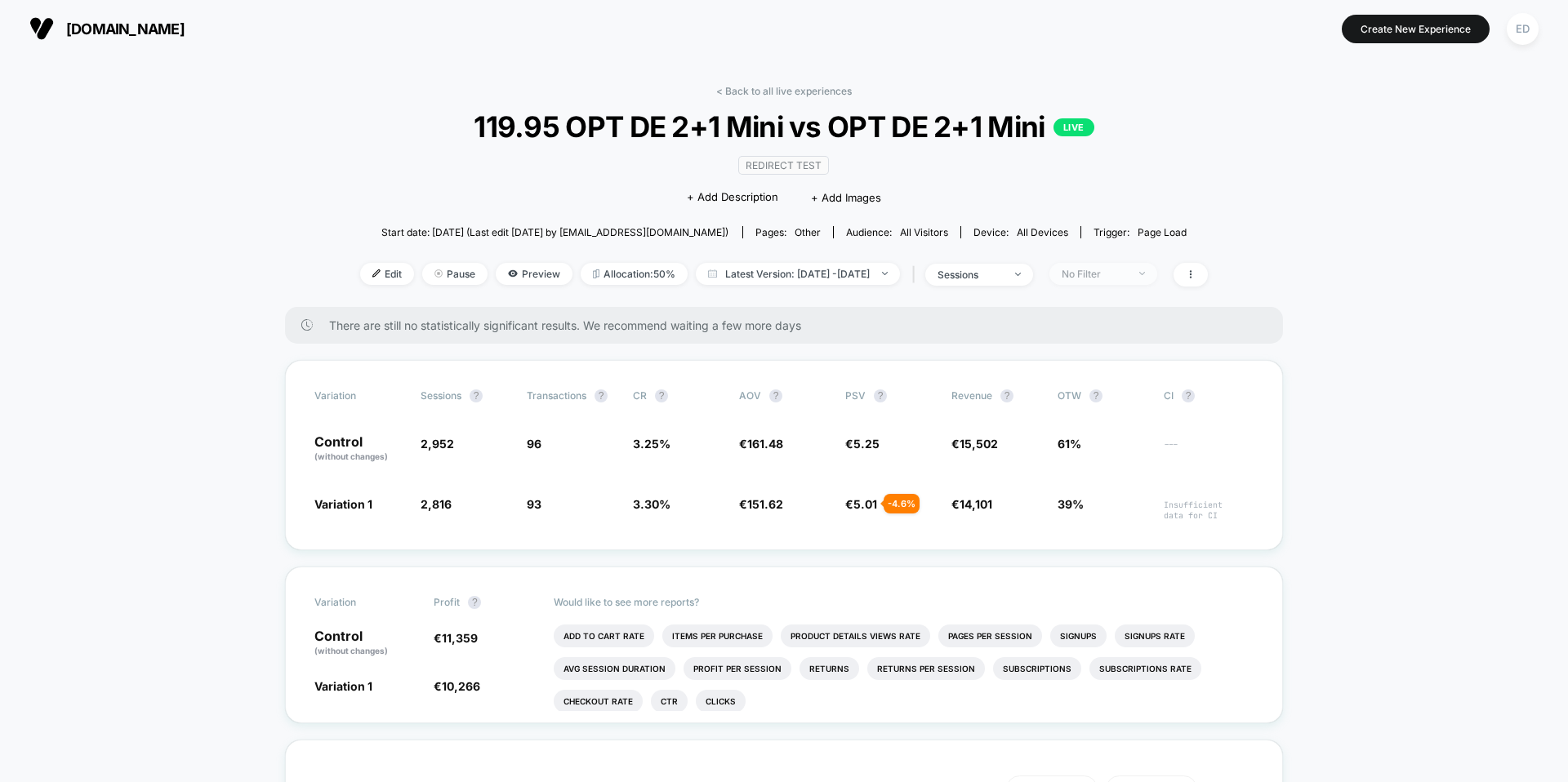
click at [1129, 284] on div "Edit Pause Preview Allocation: 50% Latest Version: [DATE] - [DATE] | sessions N…" at bounding box center [784, 275] width 848 height 24
click at [1123, 282] on span "No Filter" at bounding box center [1104, 274] width 108 height 22
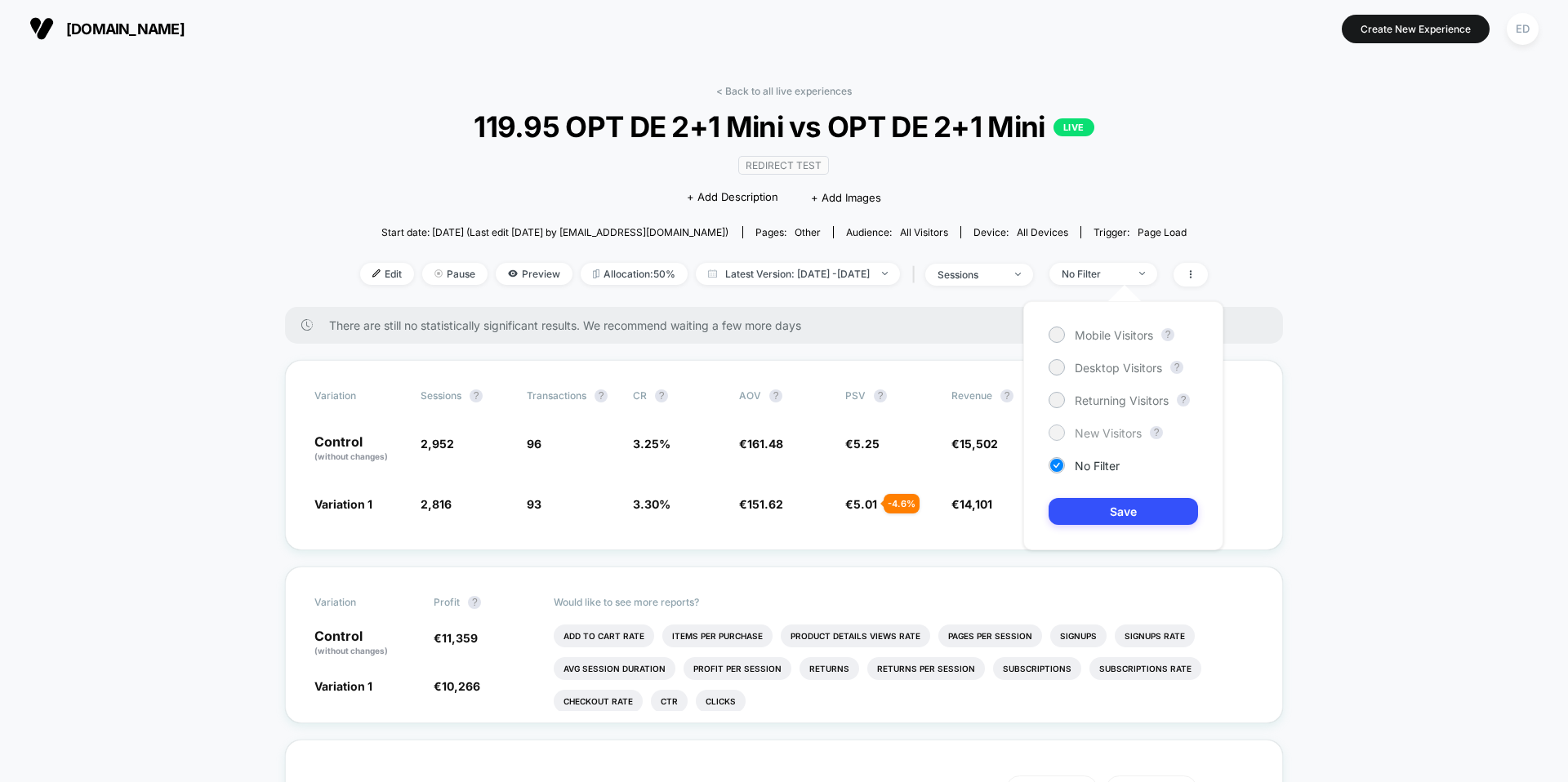
click at [1103, 440] on span "New Visitors" at bounding box center [1108, 433] width 67 height 14
click at [1093, 510] on button "Save" at bounding box center [1123, 511] width 150 height 27
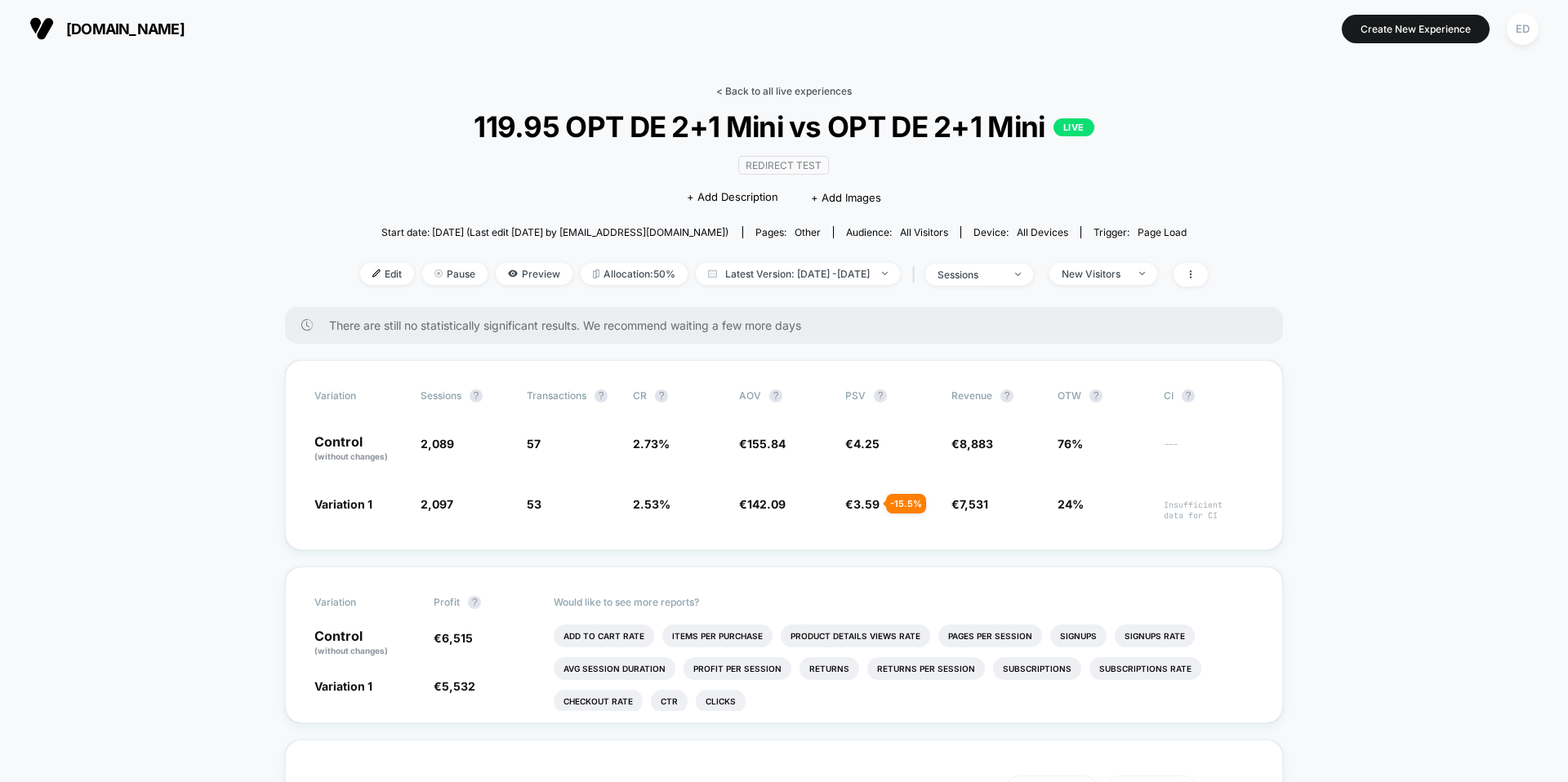
click at [762, 92] on link "< Back to all live experiences" at bounding box center [784, 91] width 135 height 13
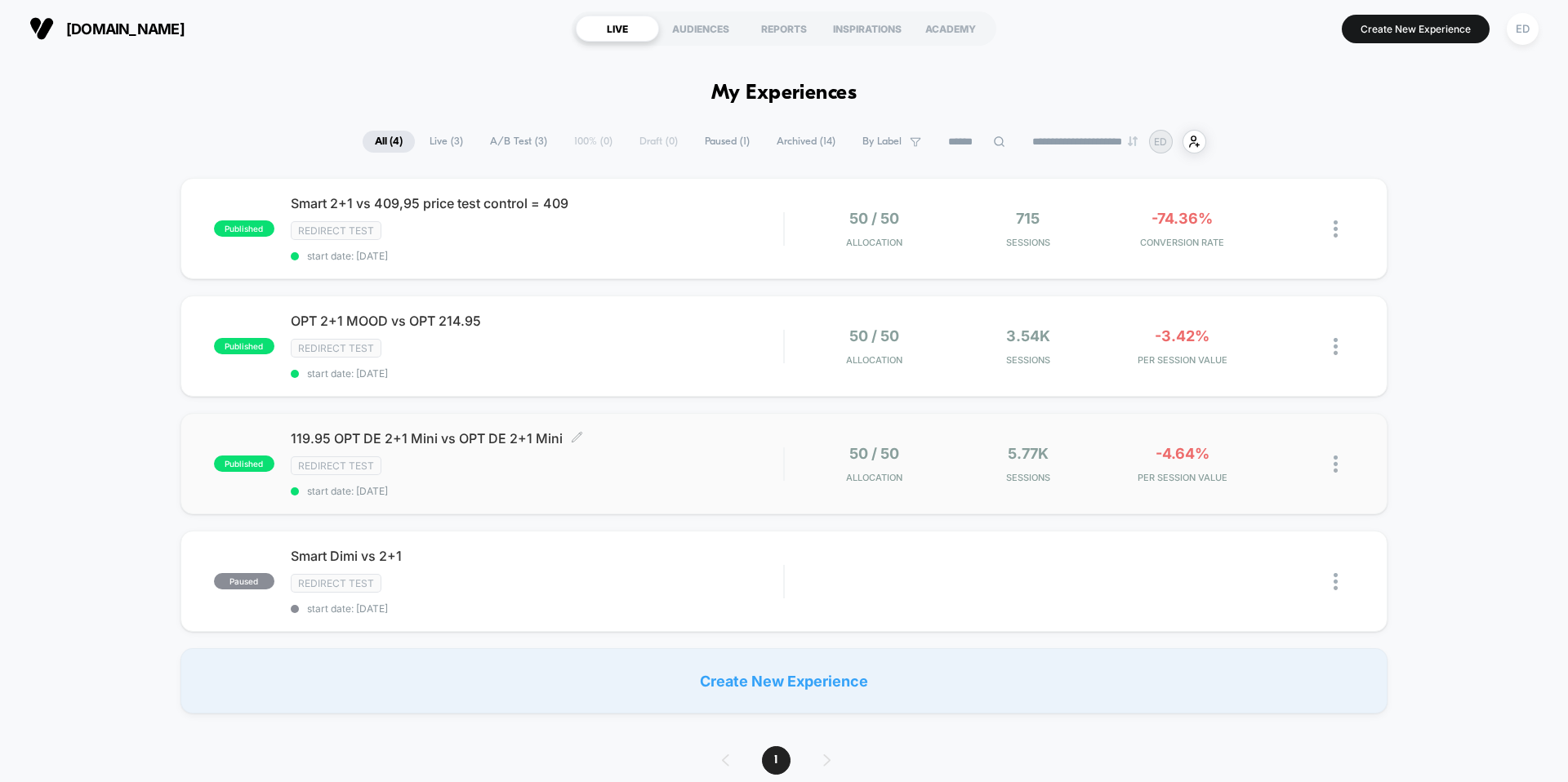
click at [724, 444] on span "119.95 OPT DE 2+1 Mini vs OPT DE 2+1 Mini Click to edit experience details" at bounding box center [537, 438] width 493 height 16
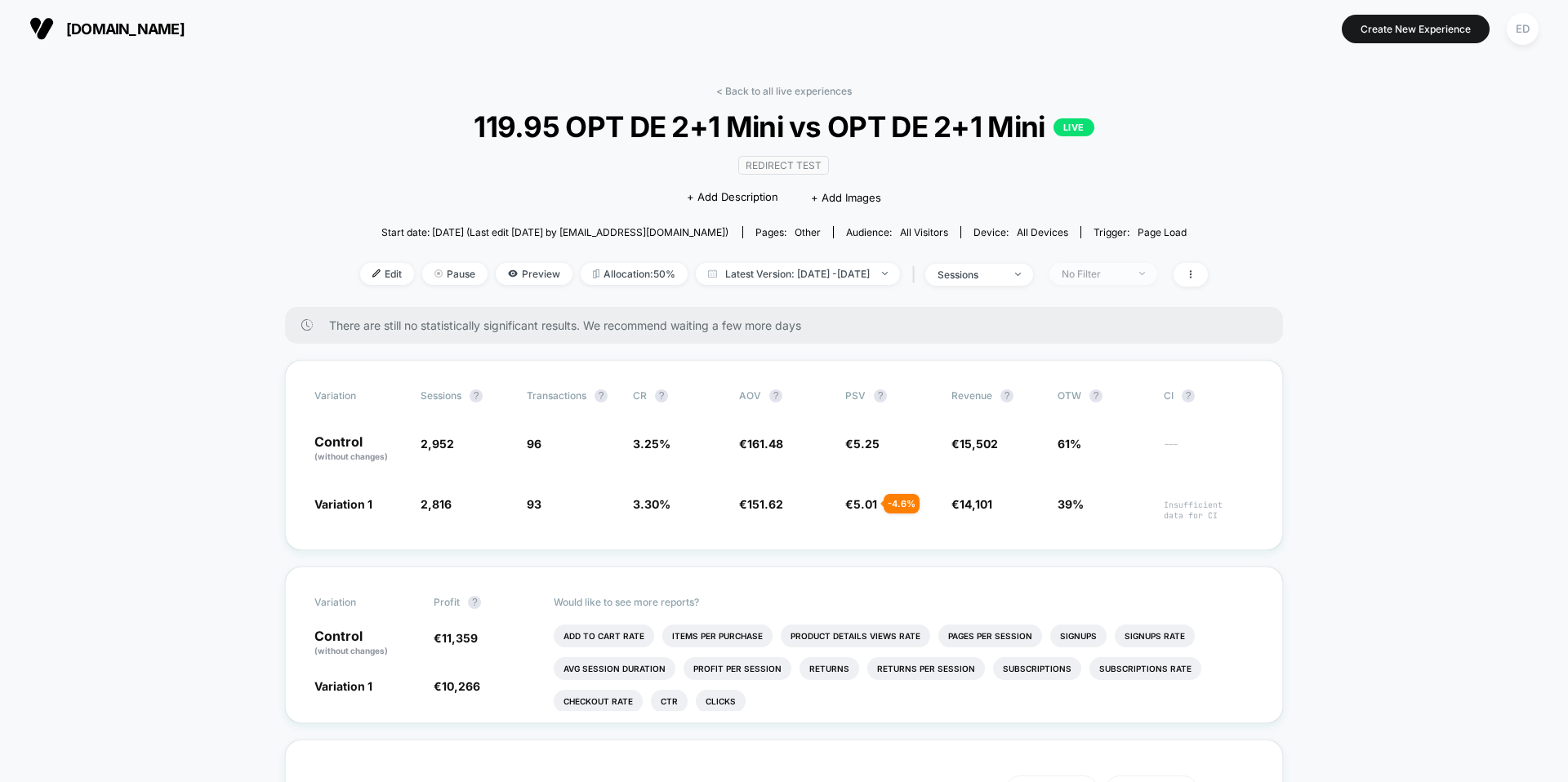
click at [1136, 282] on span "No Filter" at bounding box center [1104, 274] width 108 height 22
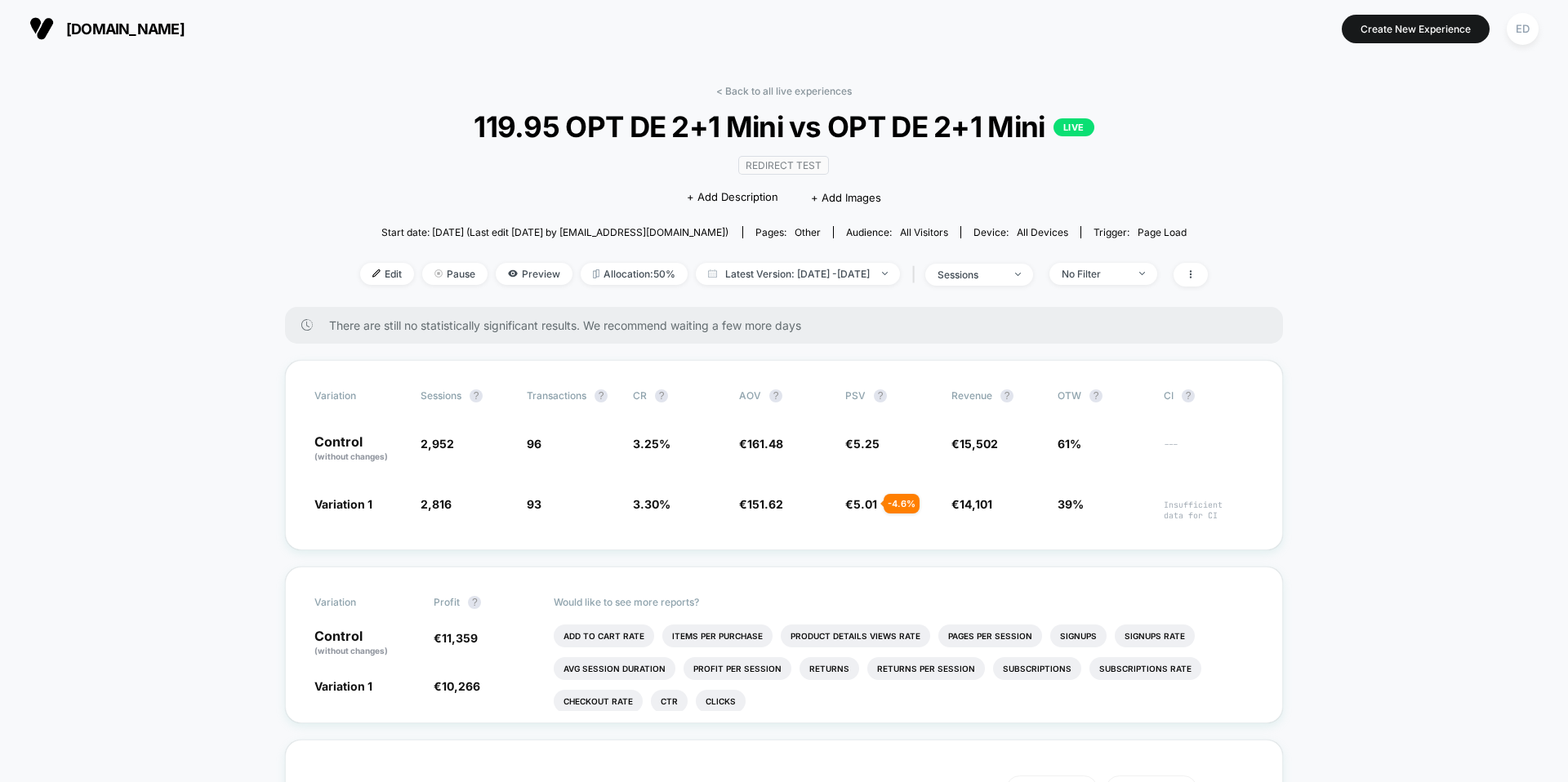
click at [793, 90] on link "< Back to all live experiences" at bounding box center [784, 91] width 135 height 13
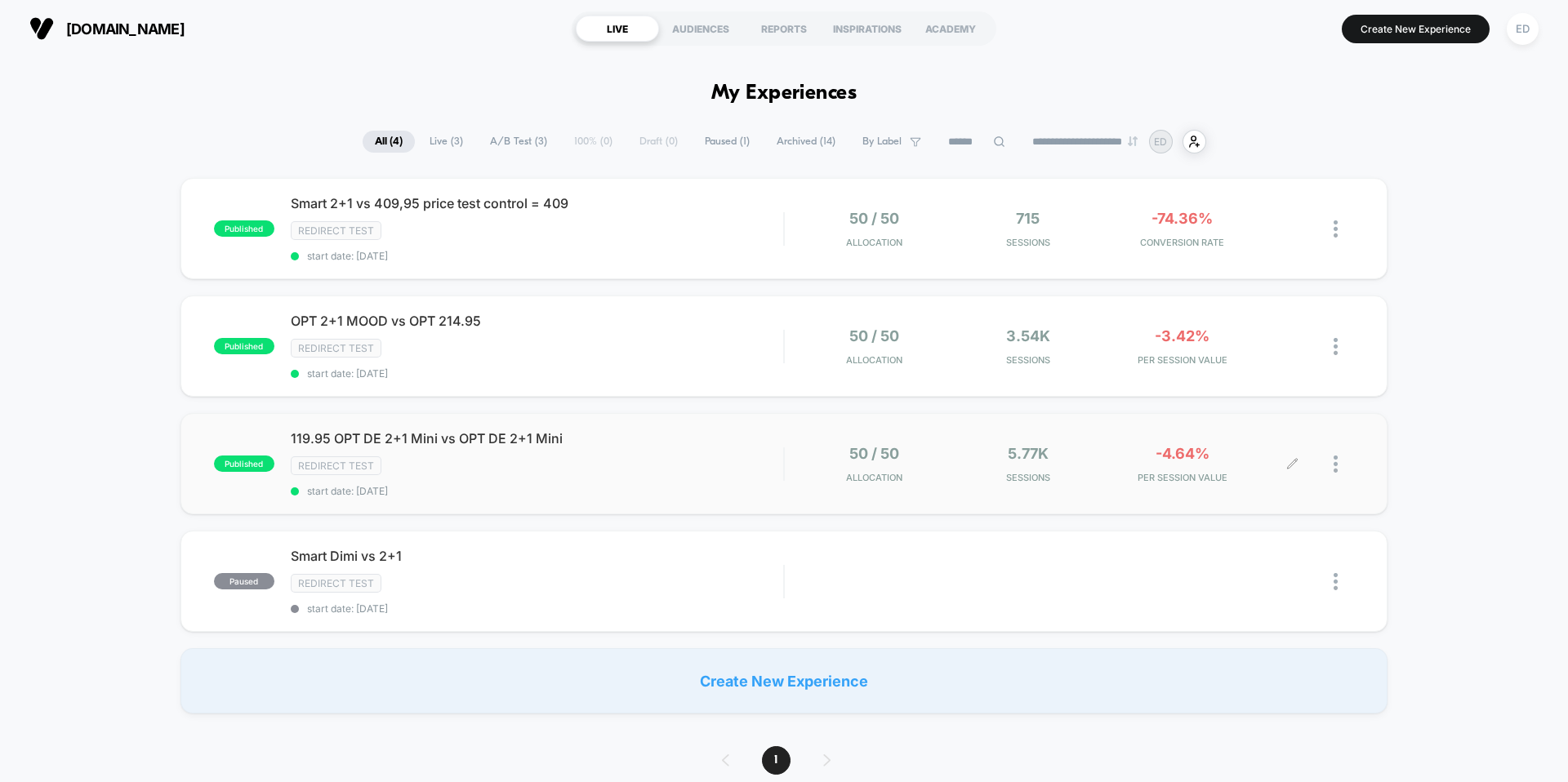
click at [1349, 467] on div at bounding box center [1344, 465] width 20 height 39
click at [1095, 449] on div "5.77k Sessions" at bounding box center [1029, 465] width 146 height 39
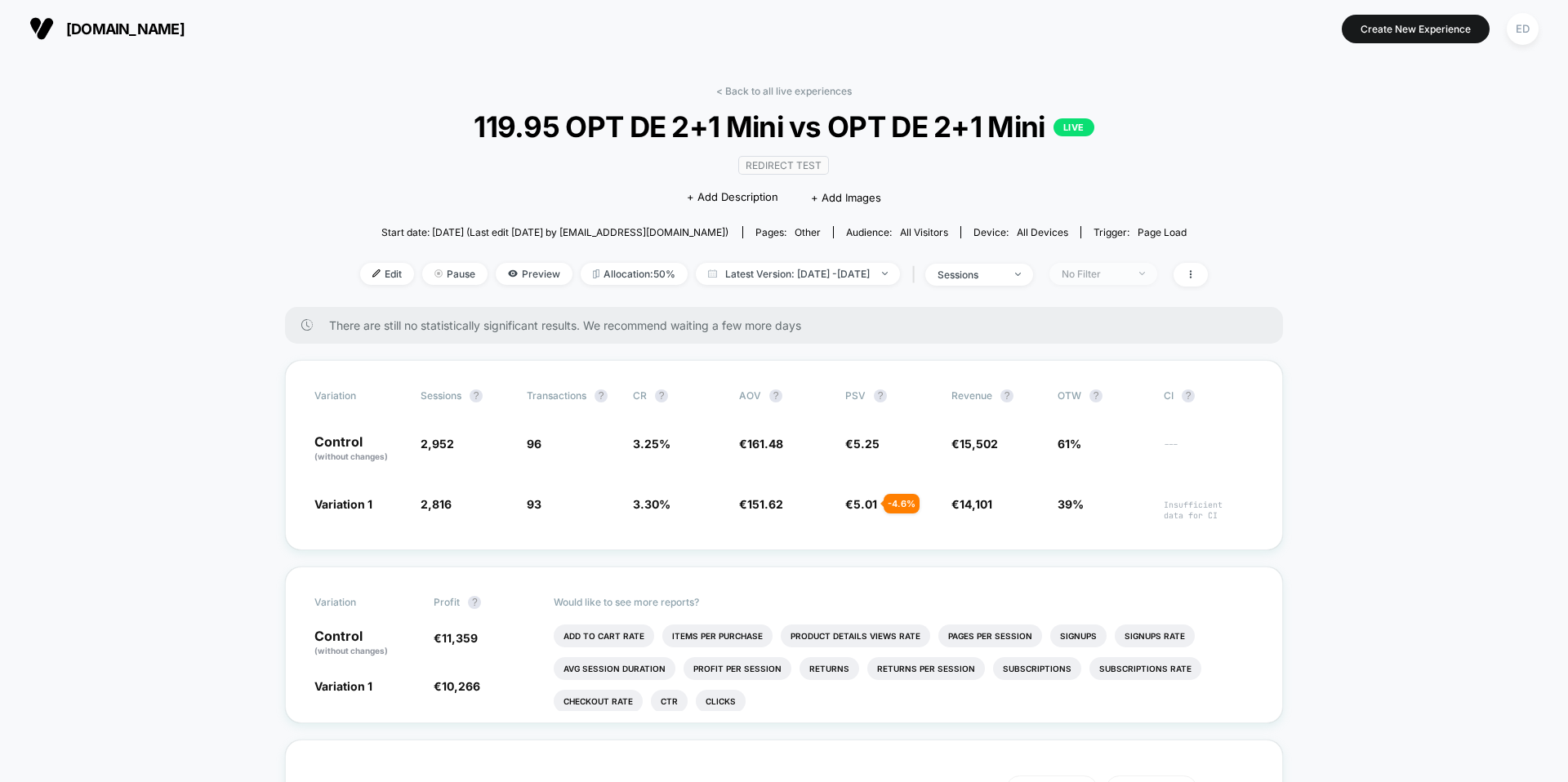
click at [1127, 268] on div "No Filter" at bounding box center [1094, 274] width 66 height 13
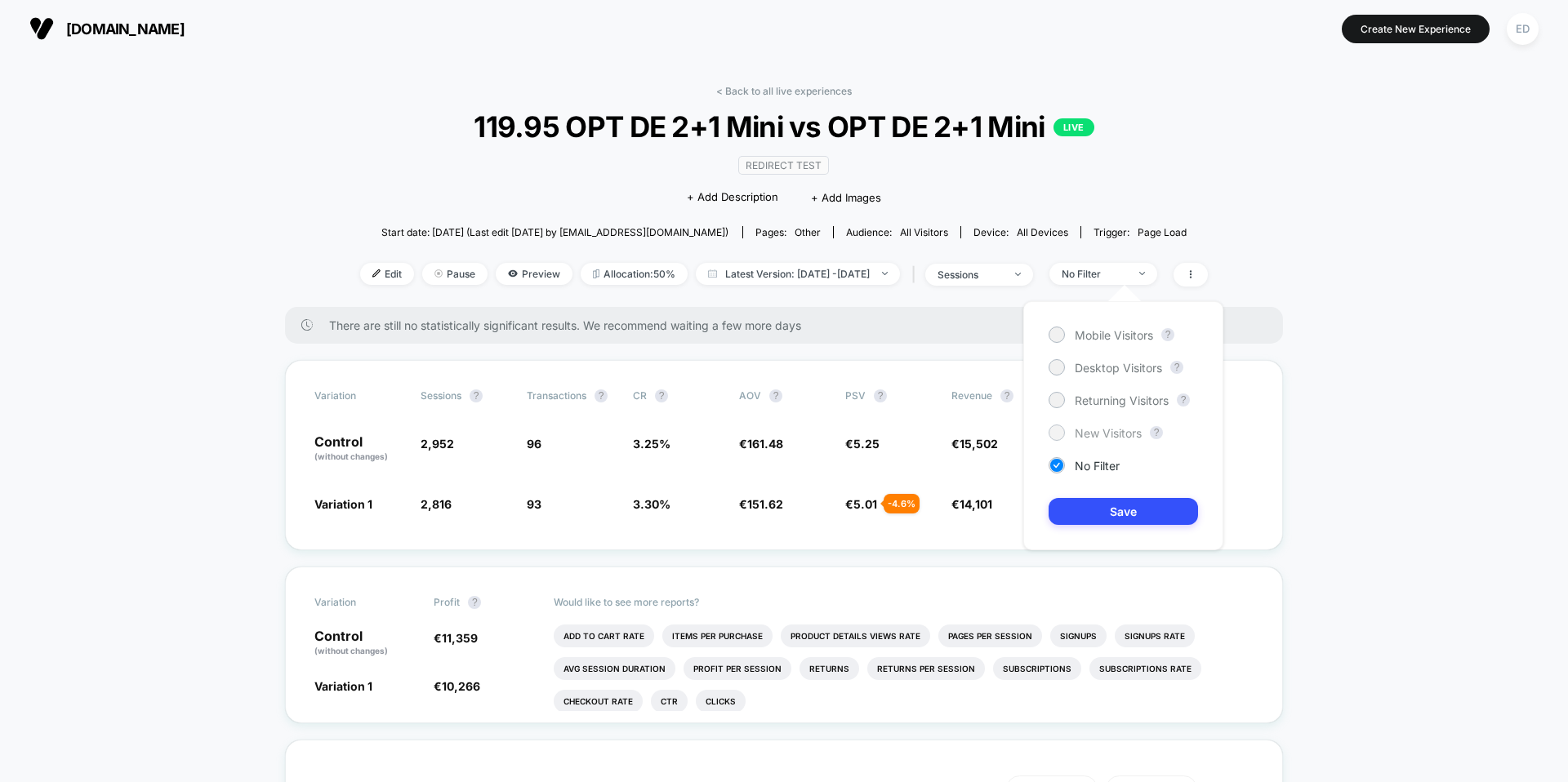
click at [1113, 429] on span "New Visitors" at bounding box center [1108, 433] width 67 height 14
click at [1132, 512] on button "Save" at bounding box center [1123, 511] width 150 height 27
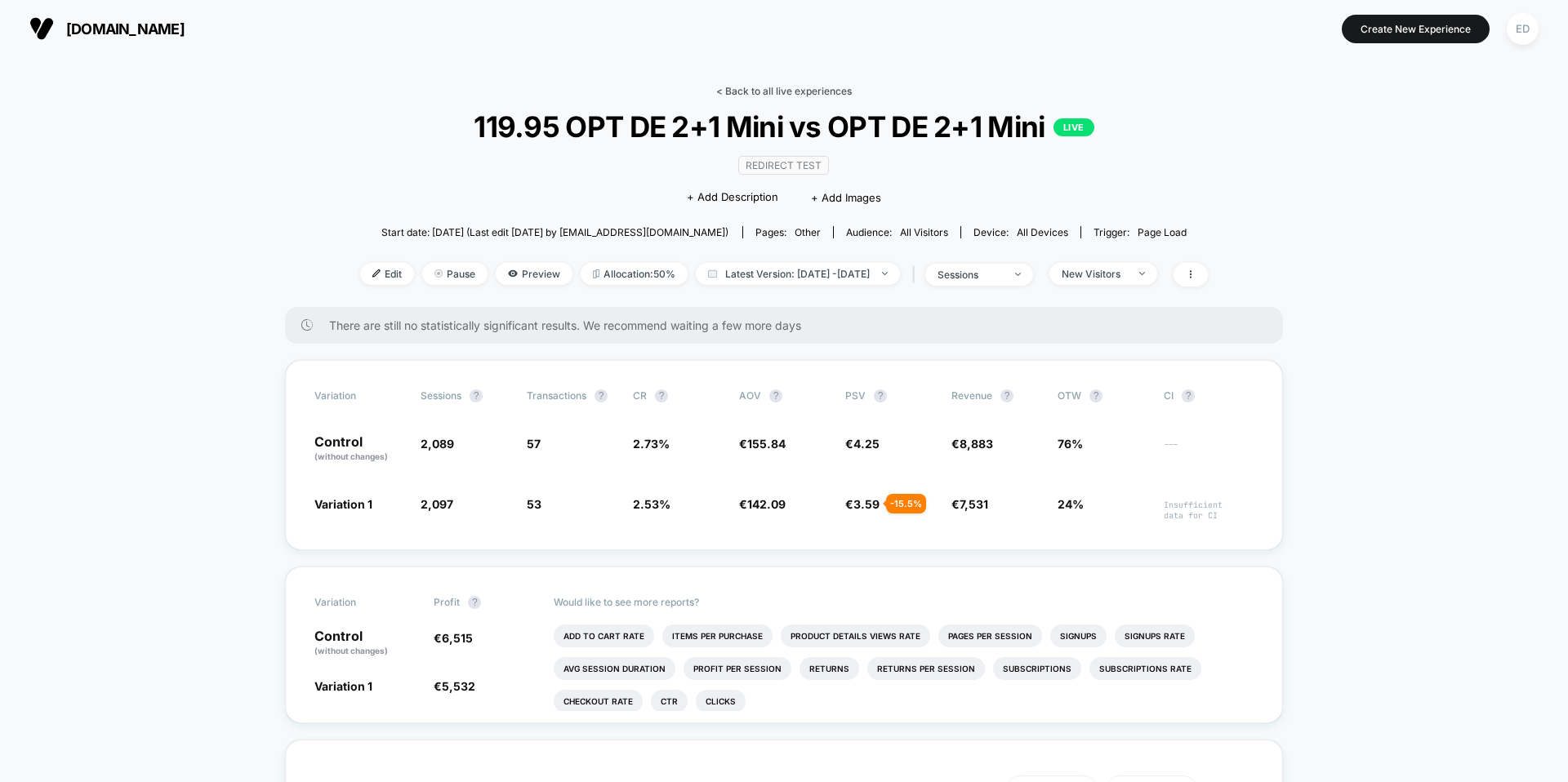
click at [744, 101] on div "< Back to all live experiences 119.95 OPT DE 2+1 Mini vs OPT DE 2+1 Mini LIVE R…" at bounding box center [784, 196] width 848 height 222
click at [743, 96] on link "< Back to all live experiences" at bounding box center [784, 91] width 135 height 13
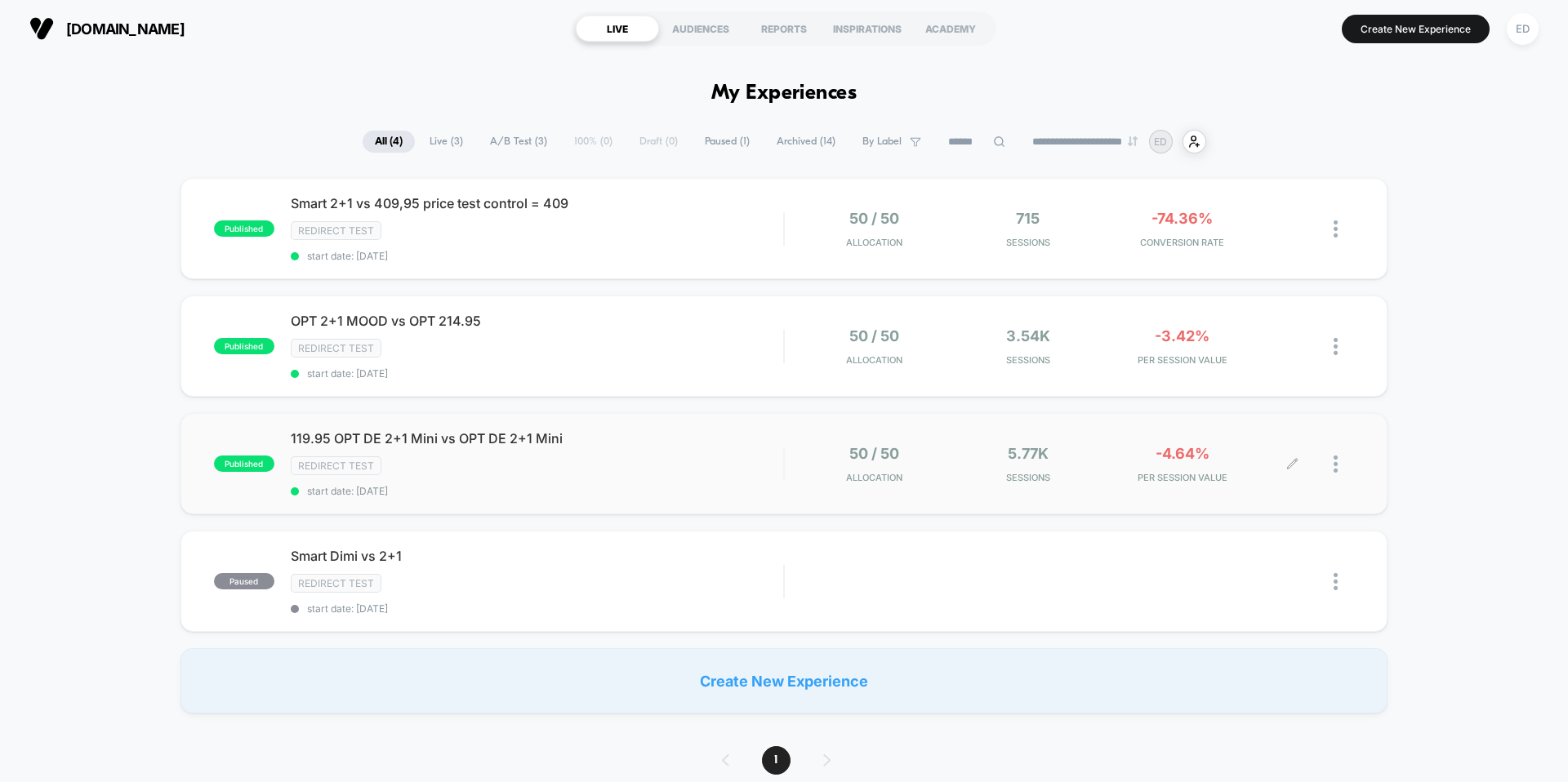
click at [1340, 459] on div at bounding box center [1344, 465] width 20 height 39
click at [1263, 449] on div "Pause" at bounding box center [1252, 447] width 147 height 37
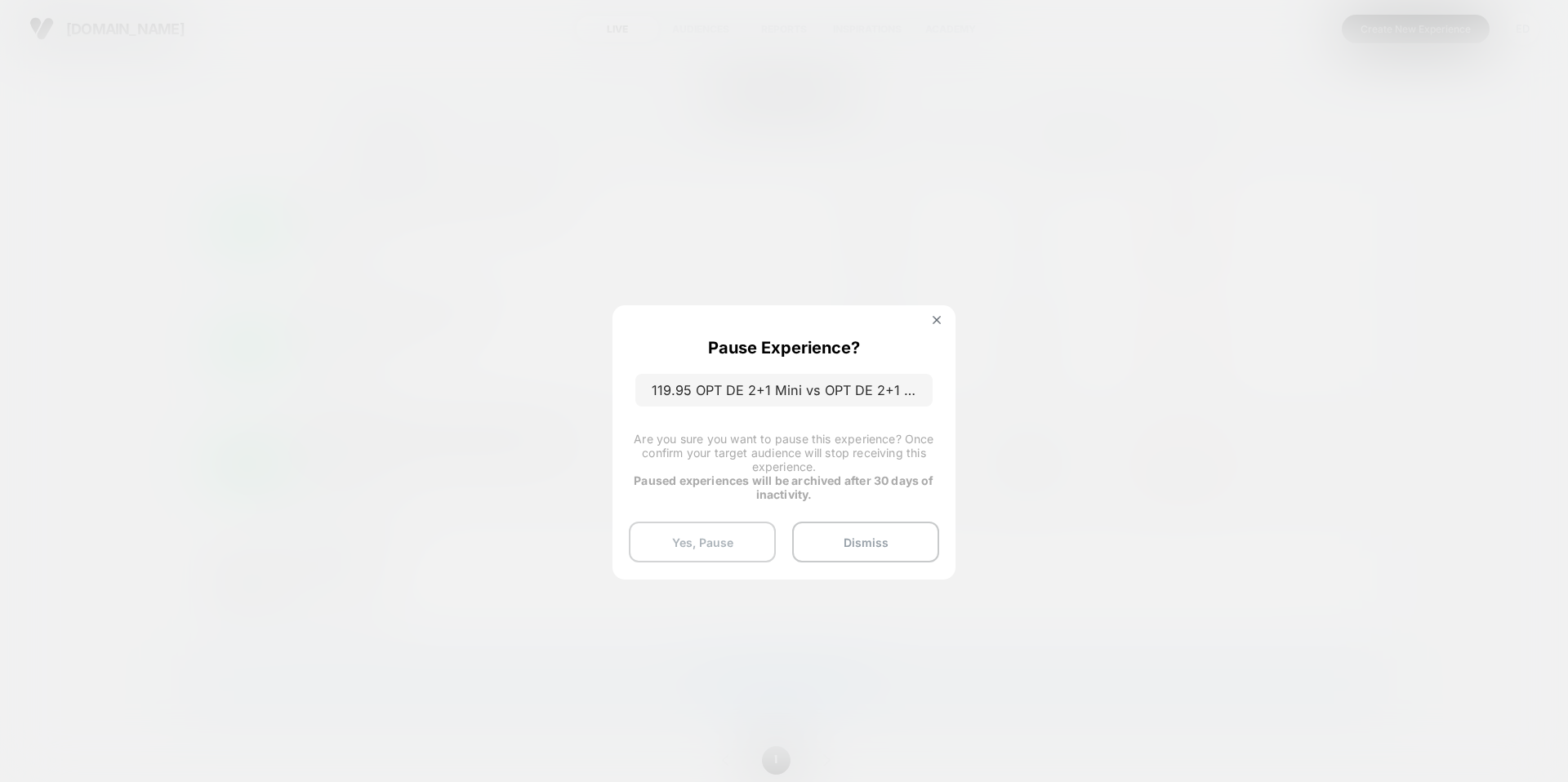
click at [729, 536] on button "Yes, Pause" at bounding box center [703, 542] width 147 height 41
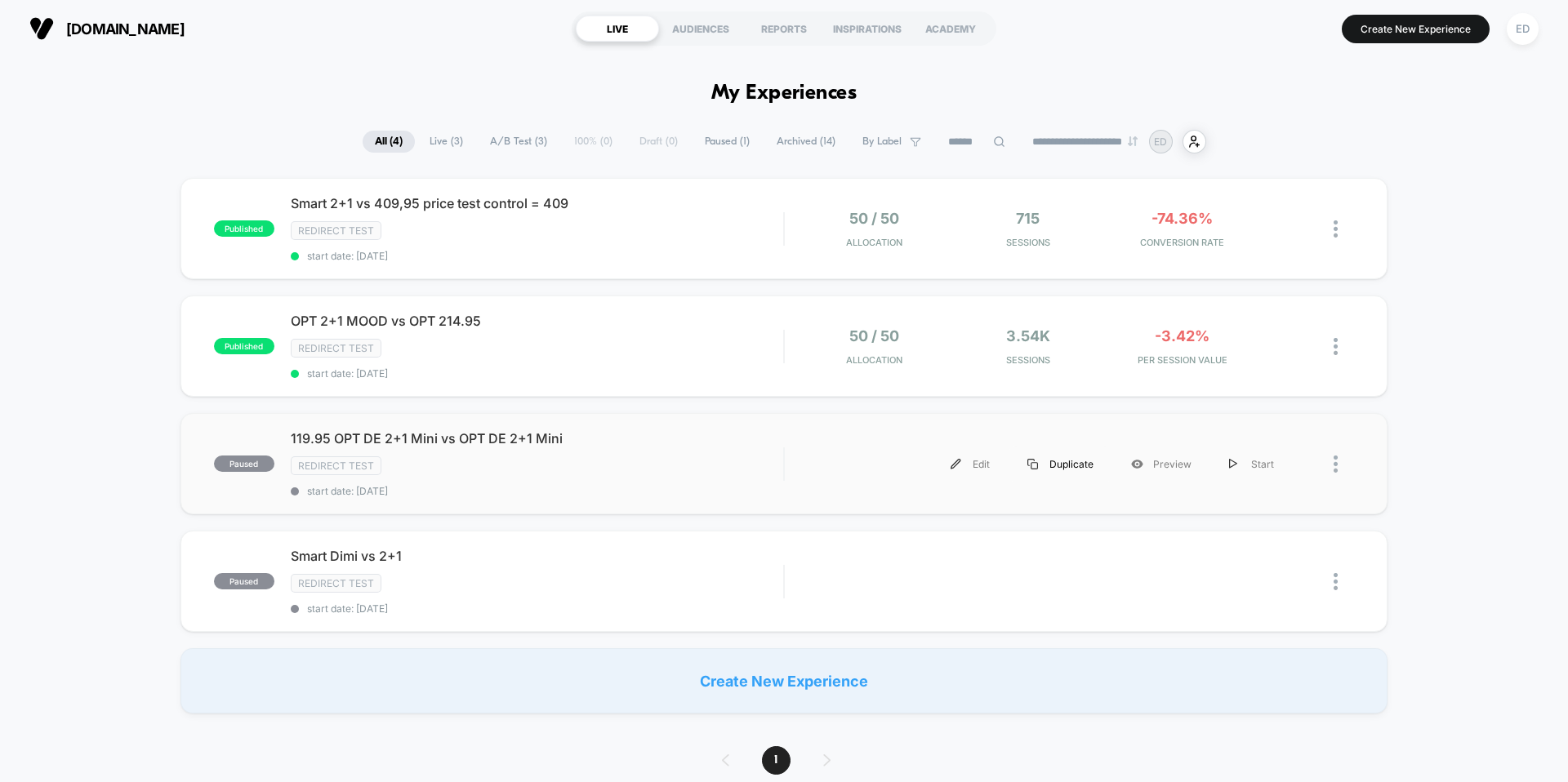
click at [1060, 474] on div "Duplicate" at bounding box center [1060, 464] width 103 height 37
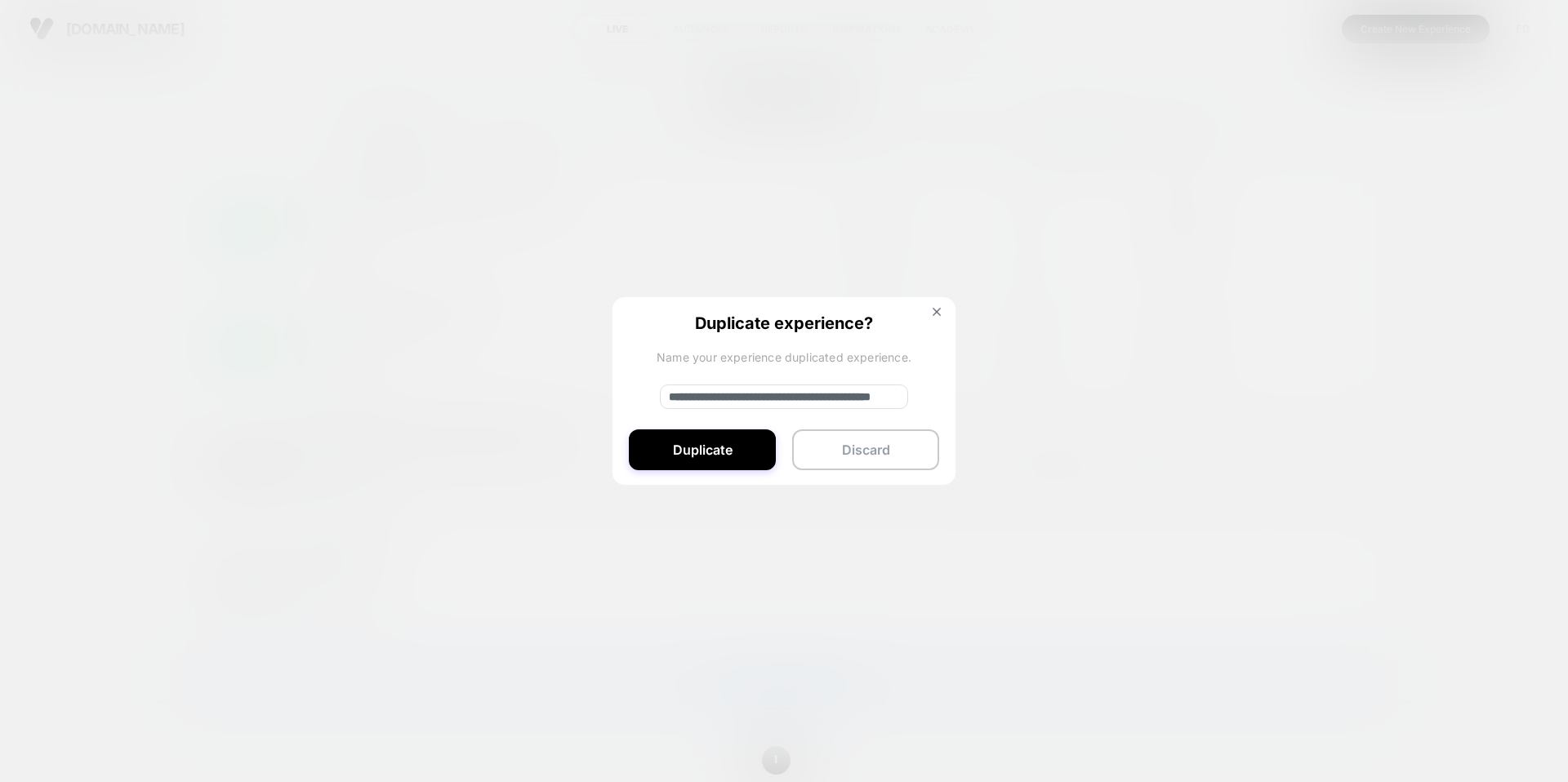
click at [736, 394] on input "**********" at bounding box center [784, 396] width 248 height 24
drag, startPoint x: 850, startPoint y: 397, endPoint x: 599, endPoint y: 397, distance: 251.0
click at [801, 446] on div "**********" at bounding box center [1047, 464] width 492 height 37
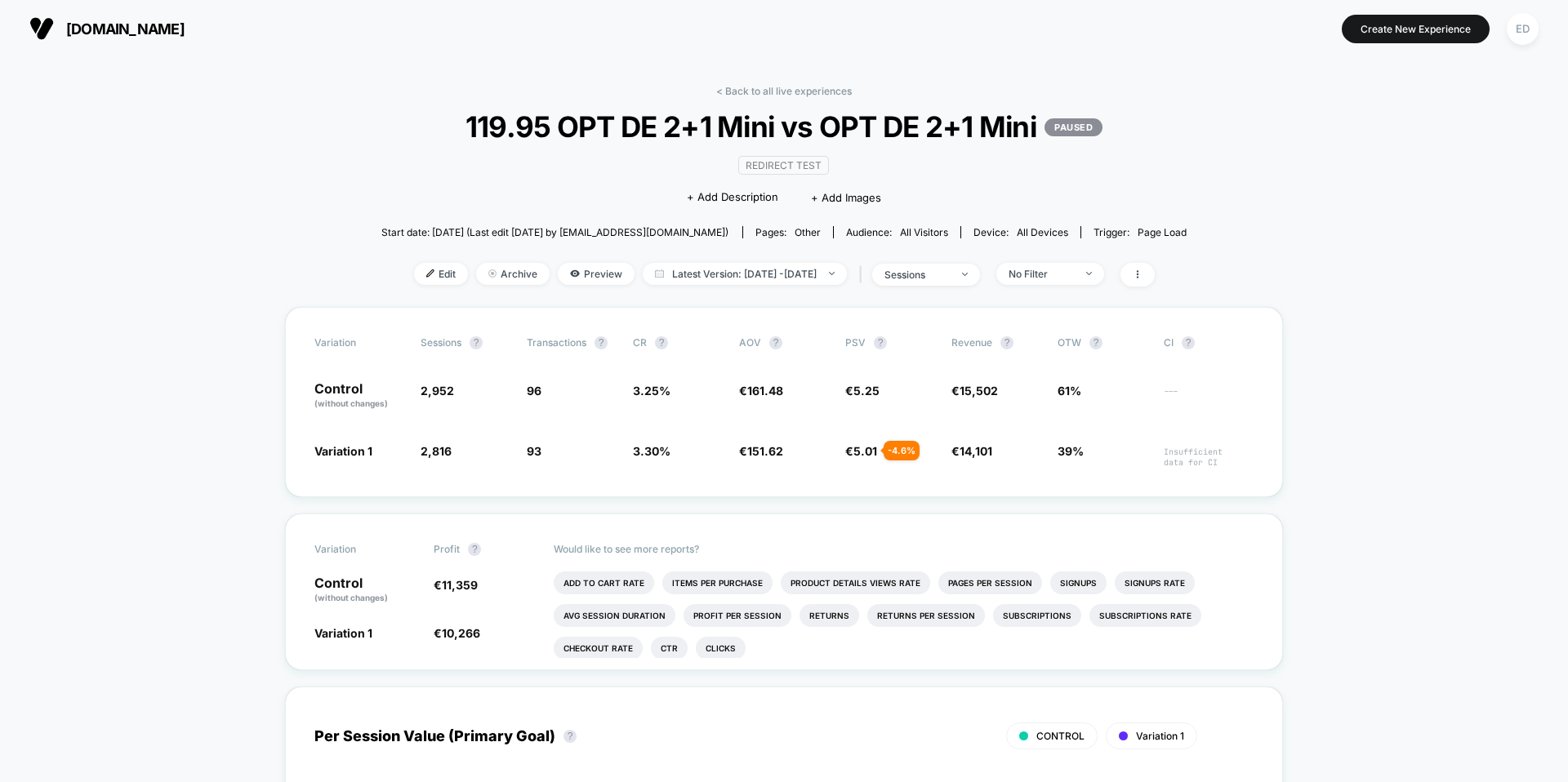
click at [941, 124] on span "119.95 OPT DE 2+1 Mini vs OPT DE 2+1 Mini PAUSED" at bounding box center [784, 126] width 725 height 34
click at [797, 98] on div "< Back to all live experiences 119.95 OPT DE 2+1 Mini vs OPT DE 2+1 Mini PAUSED…" at bounding box center [785, 196] width 806 height 222
click at [793, 95] on link "< Back to all live experiences" at bounding box center [784, 91] width 135 height 13
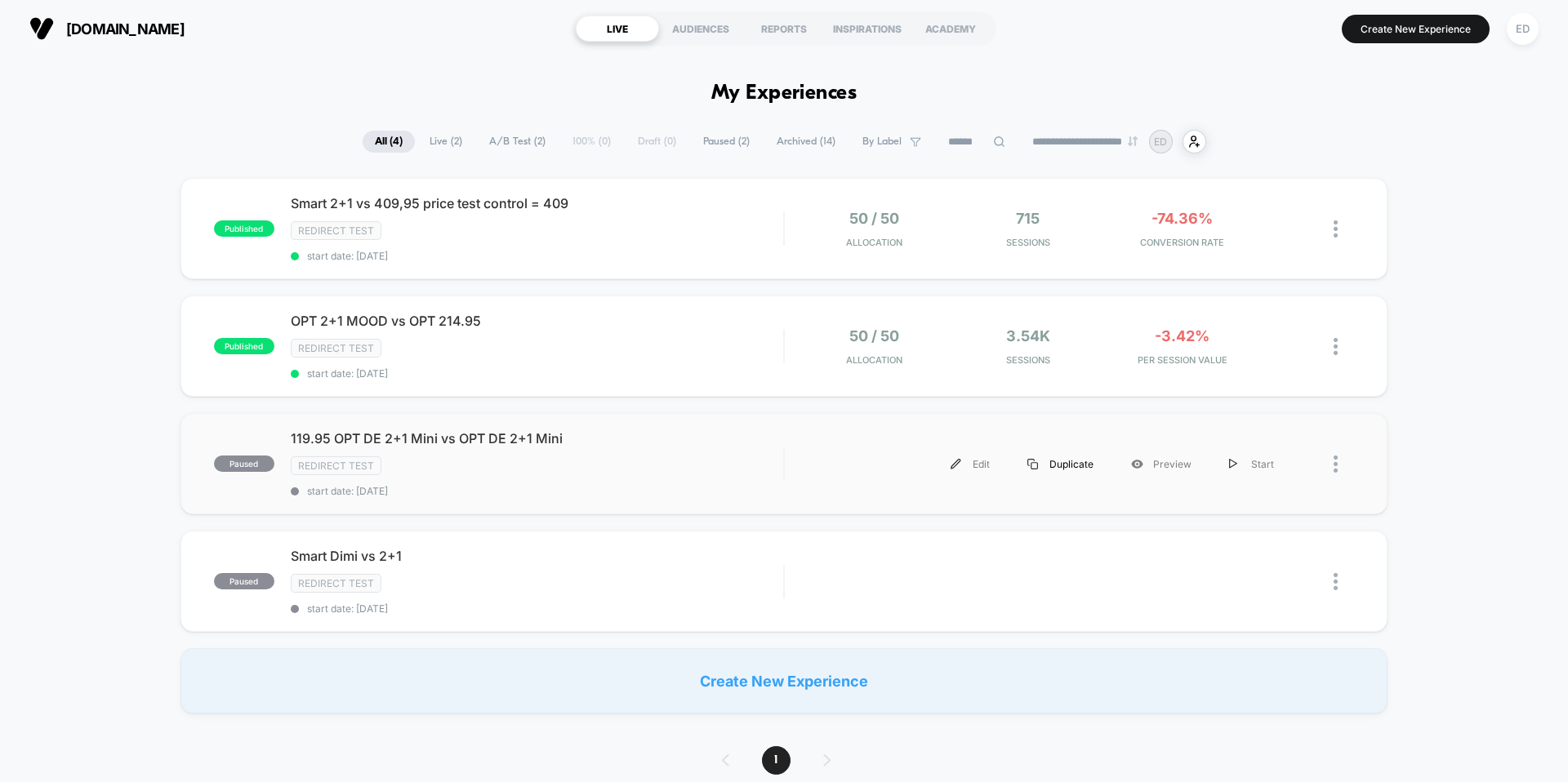
click at [1059, 463] on div "Duplicate" at bounding box center [1060, 464] width 103 height 37
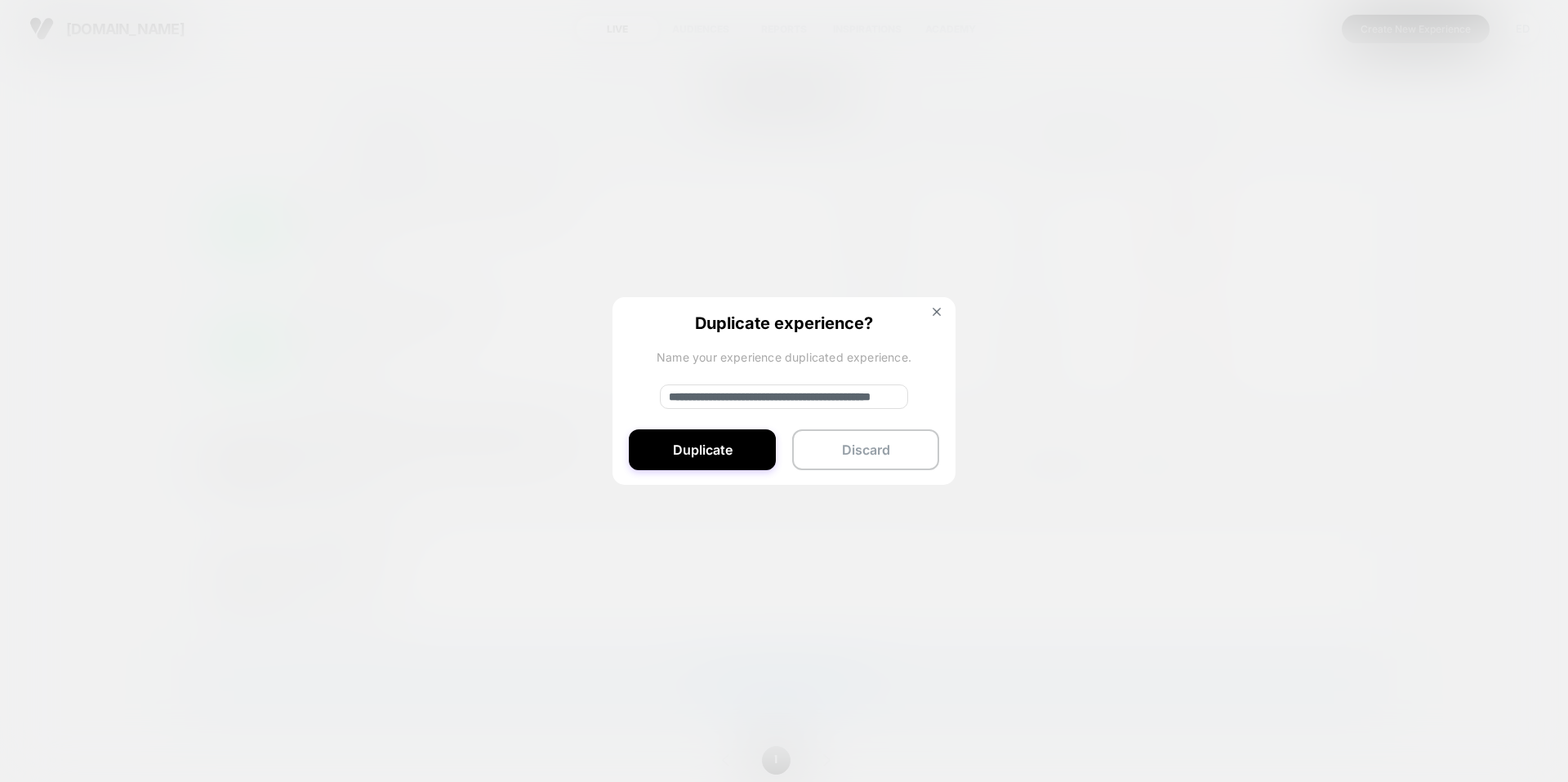
click at [752, 397] on input "**********" at bounding box center [784, 396] width 248 height 24
drag, startPoint x: 835, startPoint y: 397, endPoint x: 652, endPoint y: 395, distance: 183.0
click at [652, 395] on div "**********" at bounding box center [784, 392] width 343 height 189
drag, startPoint x: 725, startPoint y: 398, endPoint x: 831, endPoint y: 396, distance: 106.0
click at [830, 396] on input "**********" at bounding box center [784, 396] width 248 height 24
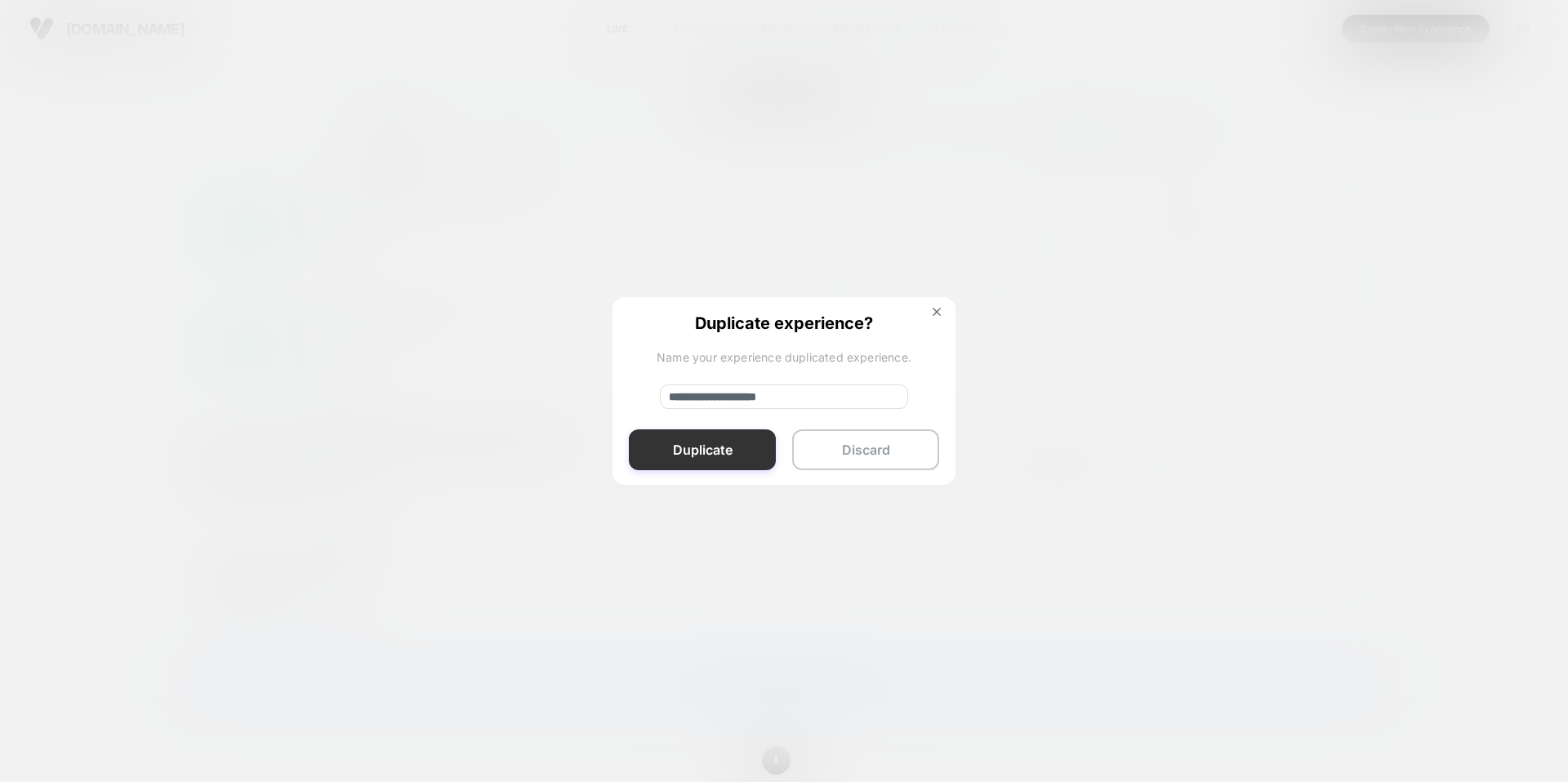
type input "**********"
click at [716, 448] on button "Duplicate" at bounding box center [703, 449] width 147 height 41
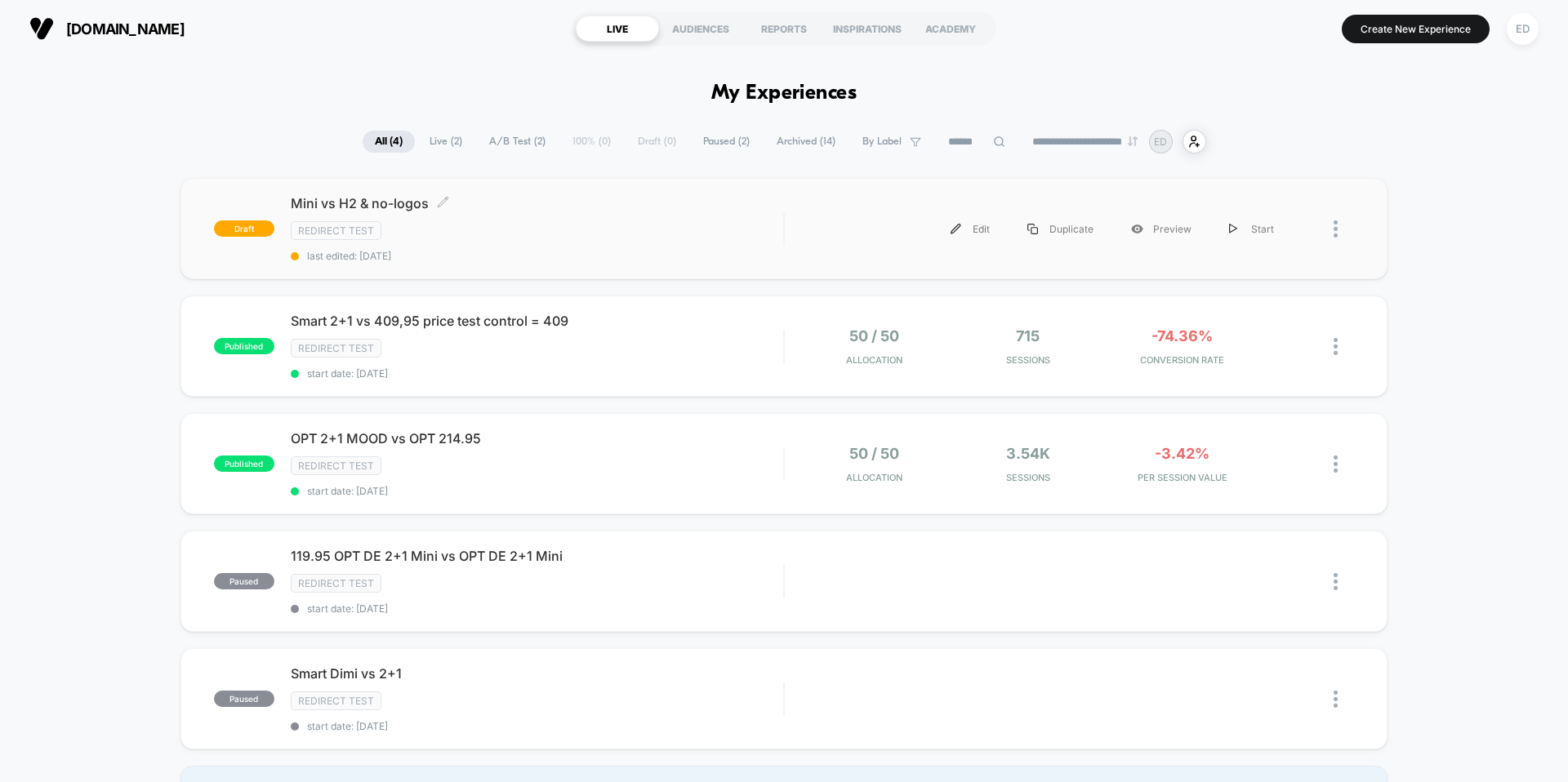
click at [769, 222] on div "Redirect Test" at bounding box center [537, 230] width 493 height 18
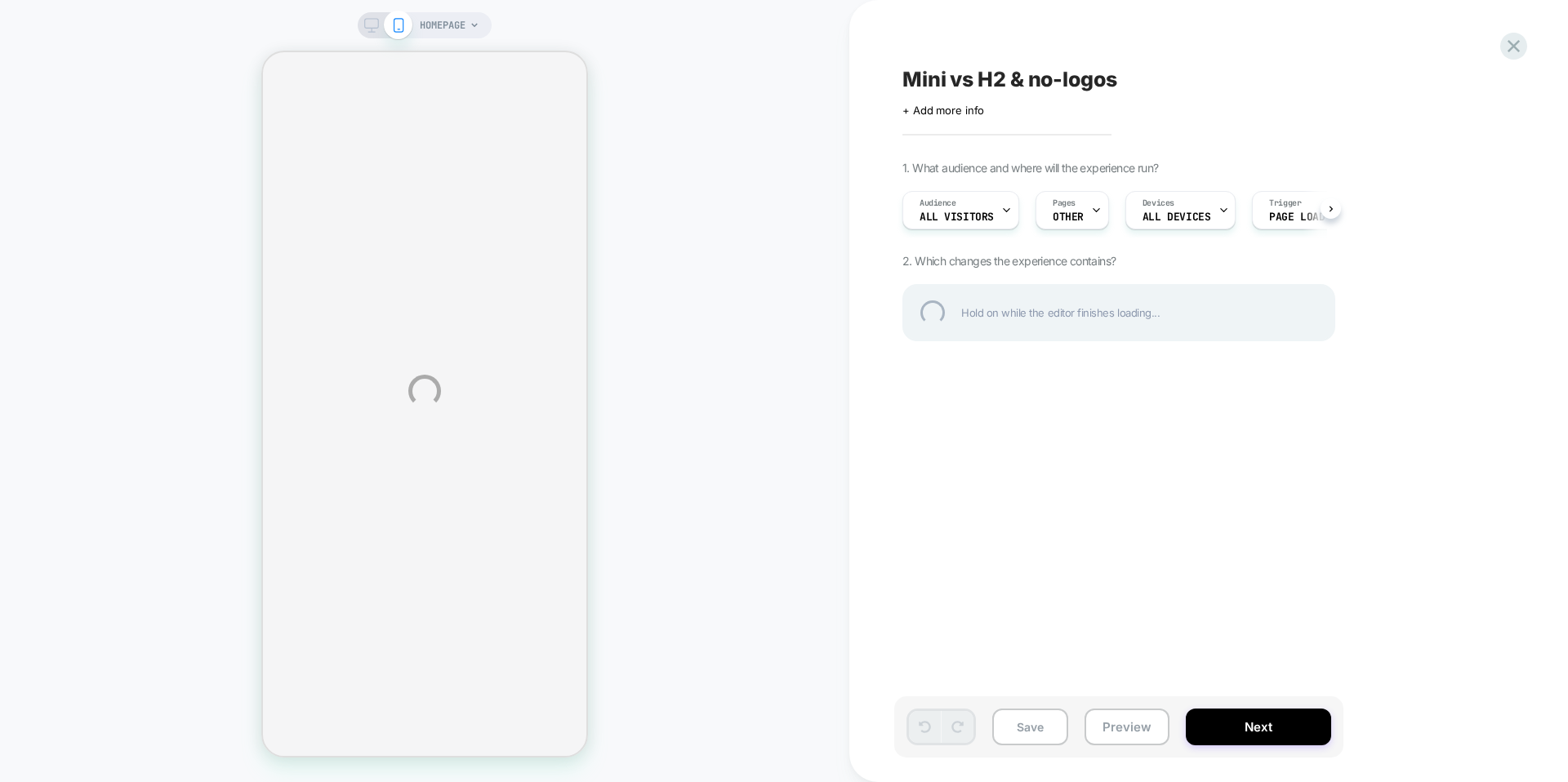
click at [1267, 717] on div "HOMEPAGE Mini vs H2 & no-logos Click to edit experience details + Add more info…" at bounding box center [784, 391] width 1568 height 782
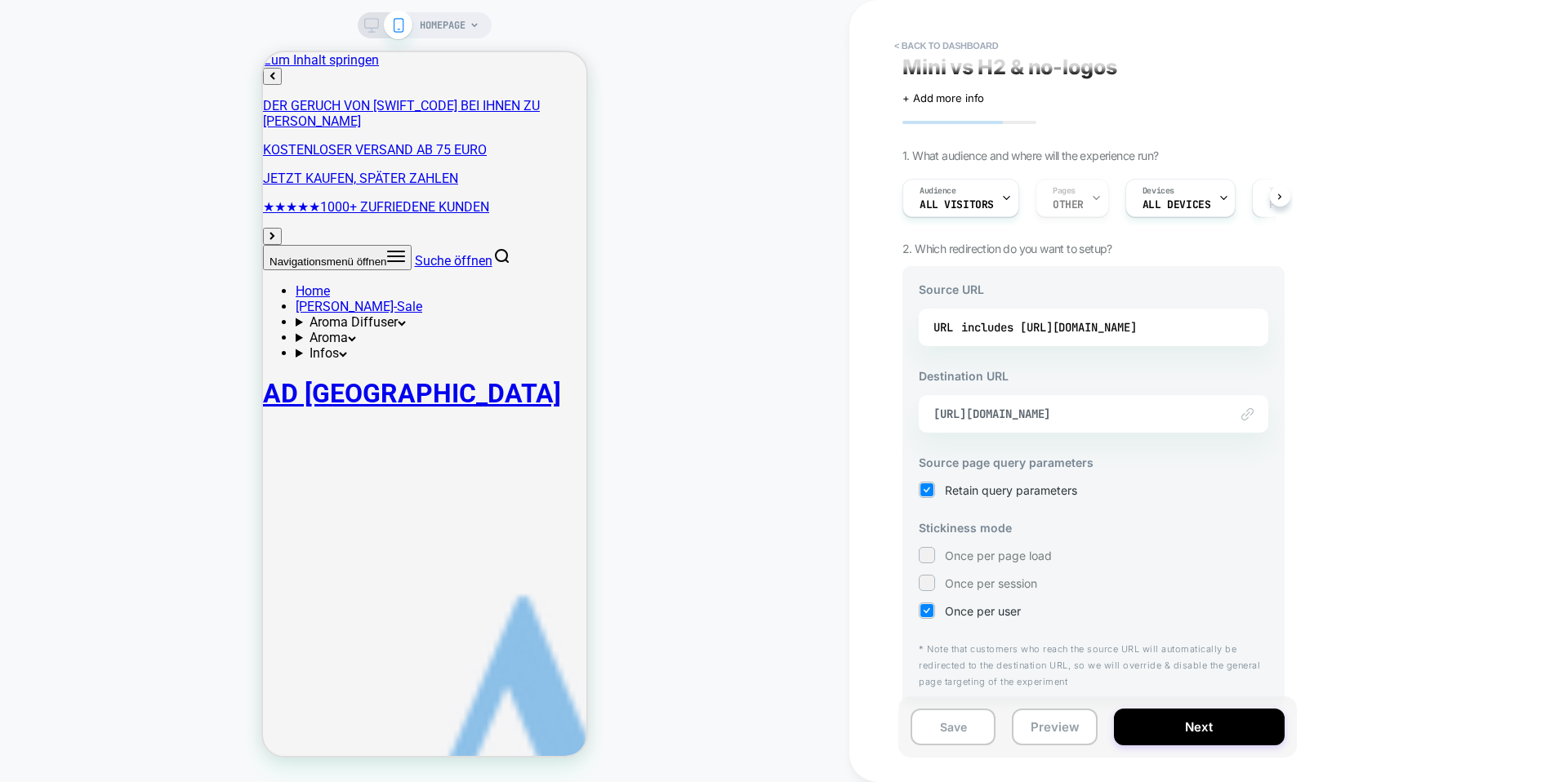
scroll to position [18, 0]
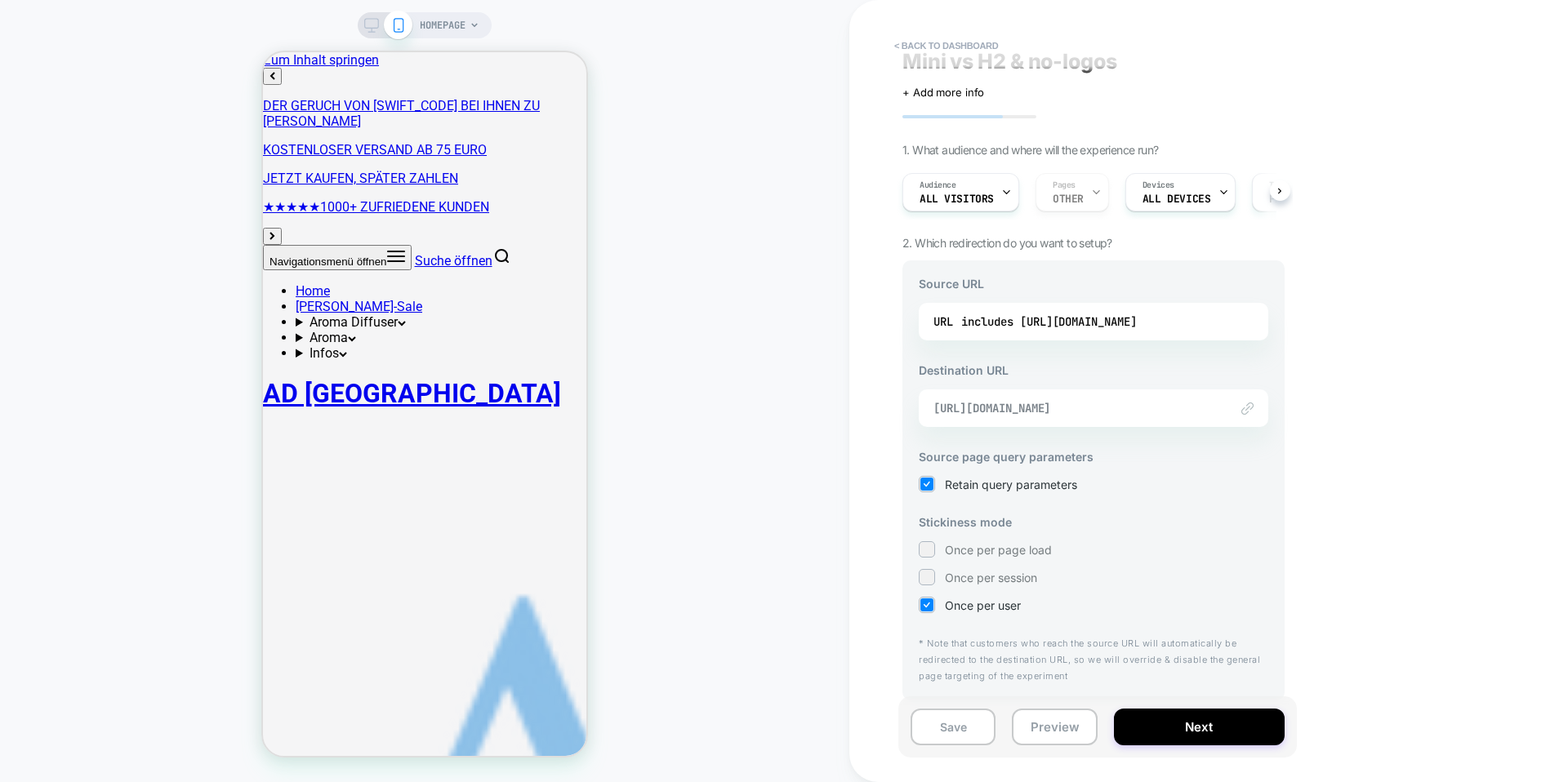
click at [1066, 408] on span "[URL][DOMAIN_NAME]" at bounding box center [1073, 408] width 279 height 14
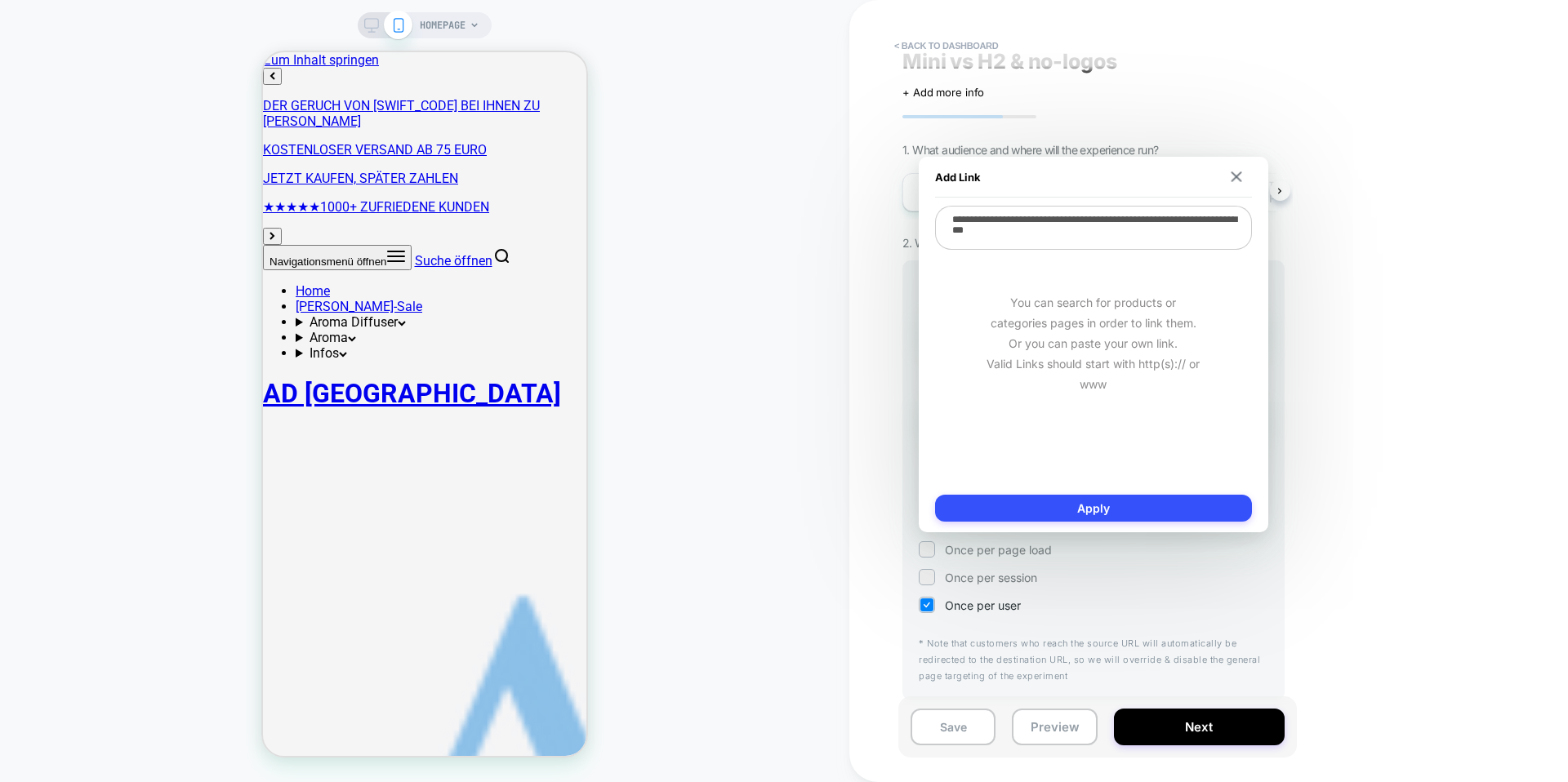
click at [1099, 240] on textarea "**********" at bounding box center [1094, 228] width 317 height 44
click at [1141, 504] on button "Apply" at bounding box center [1094, 508] width 317 height 27
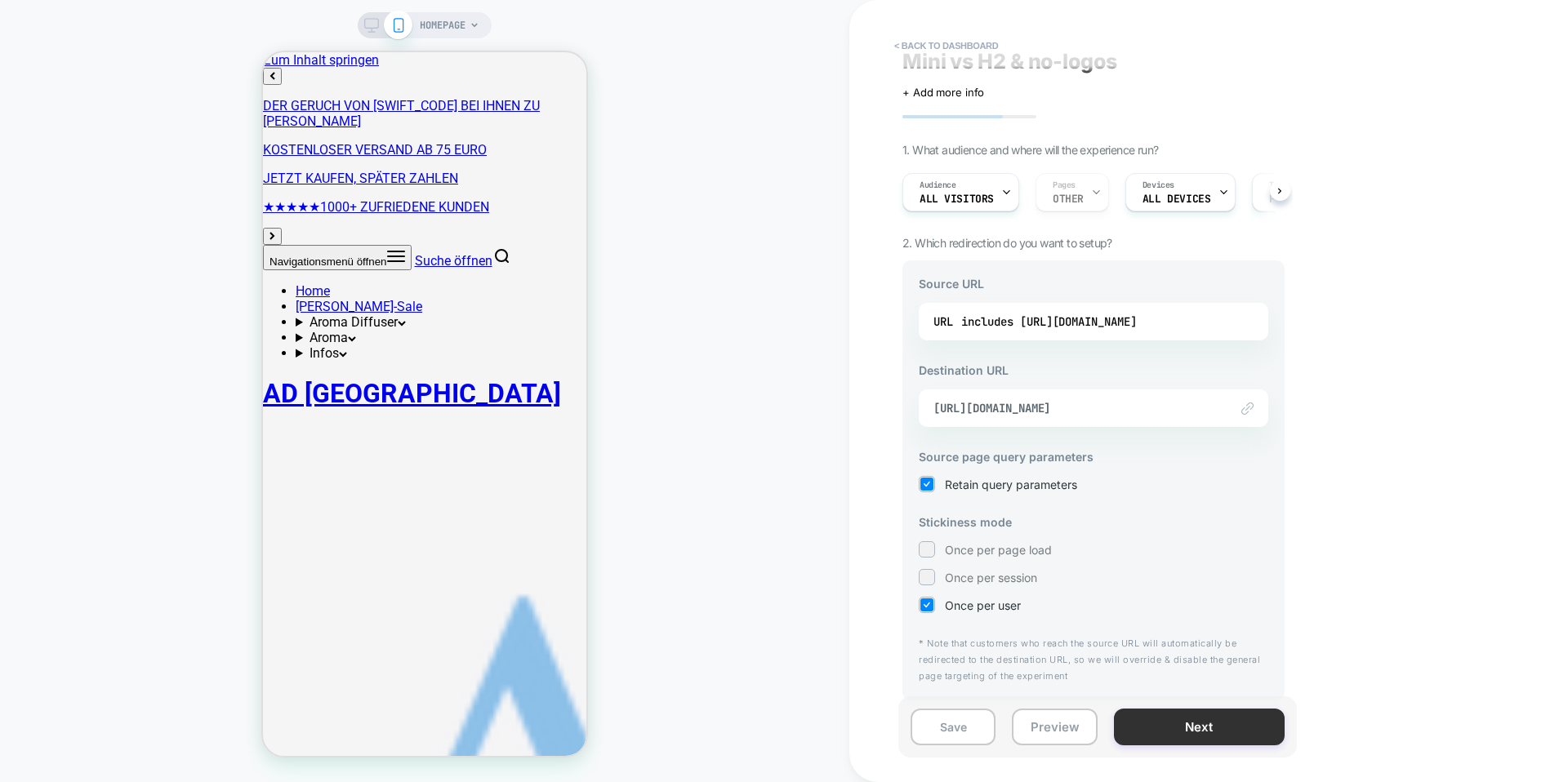
click at [1230, 719] on button "Next" at bounding box center [1200, 727] width 171 height 37
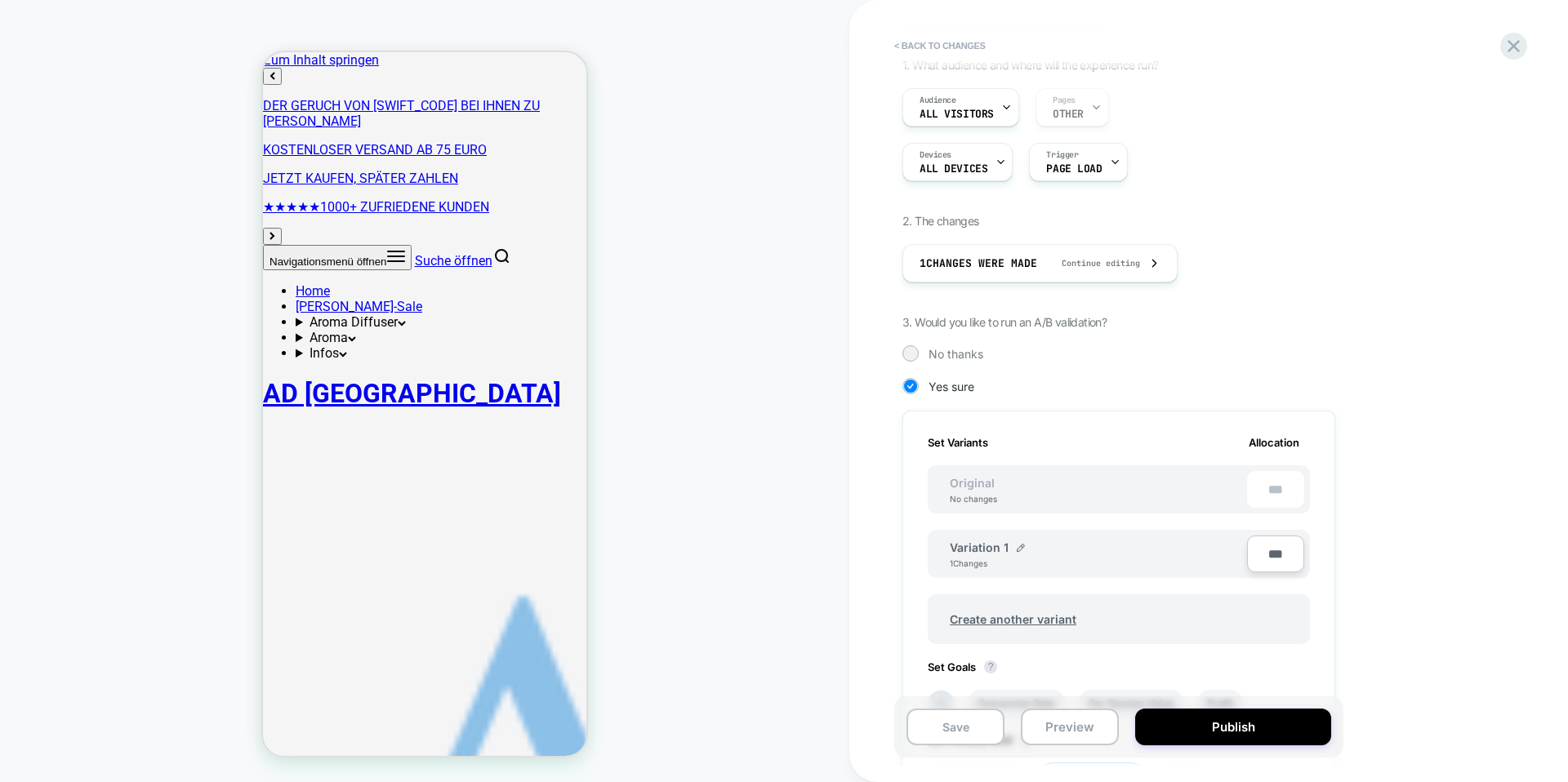
scroll to position [394, 0]
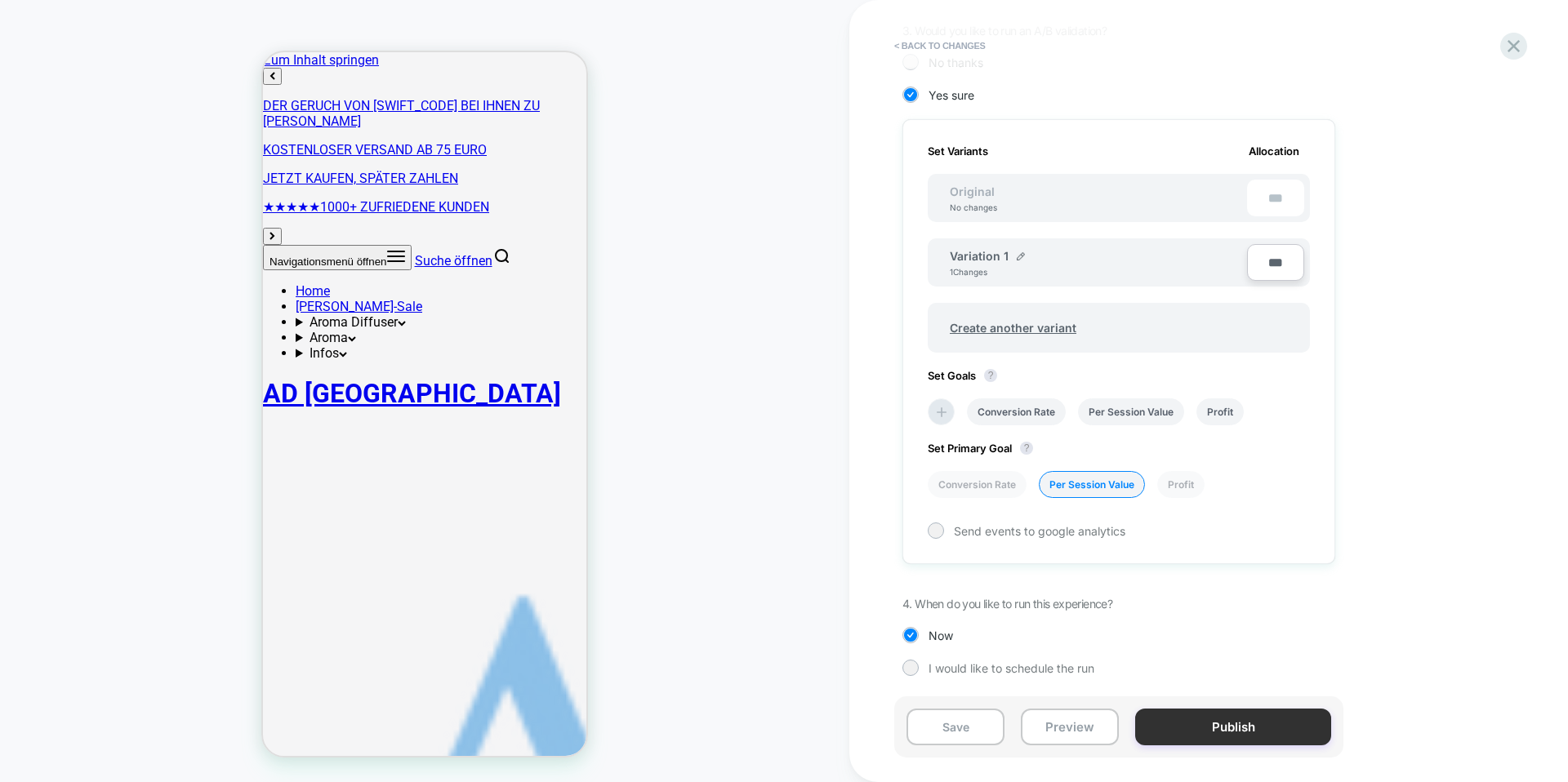
click at [1205, 724] on button "Publish" at bounding box center [1234, 727] width 196 height 37
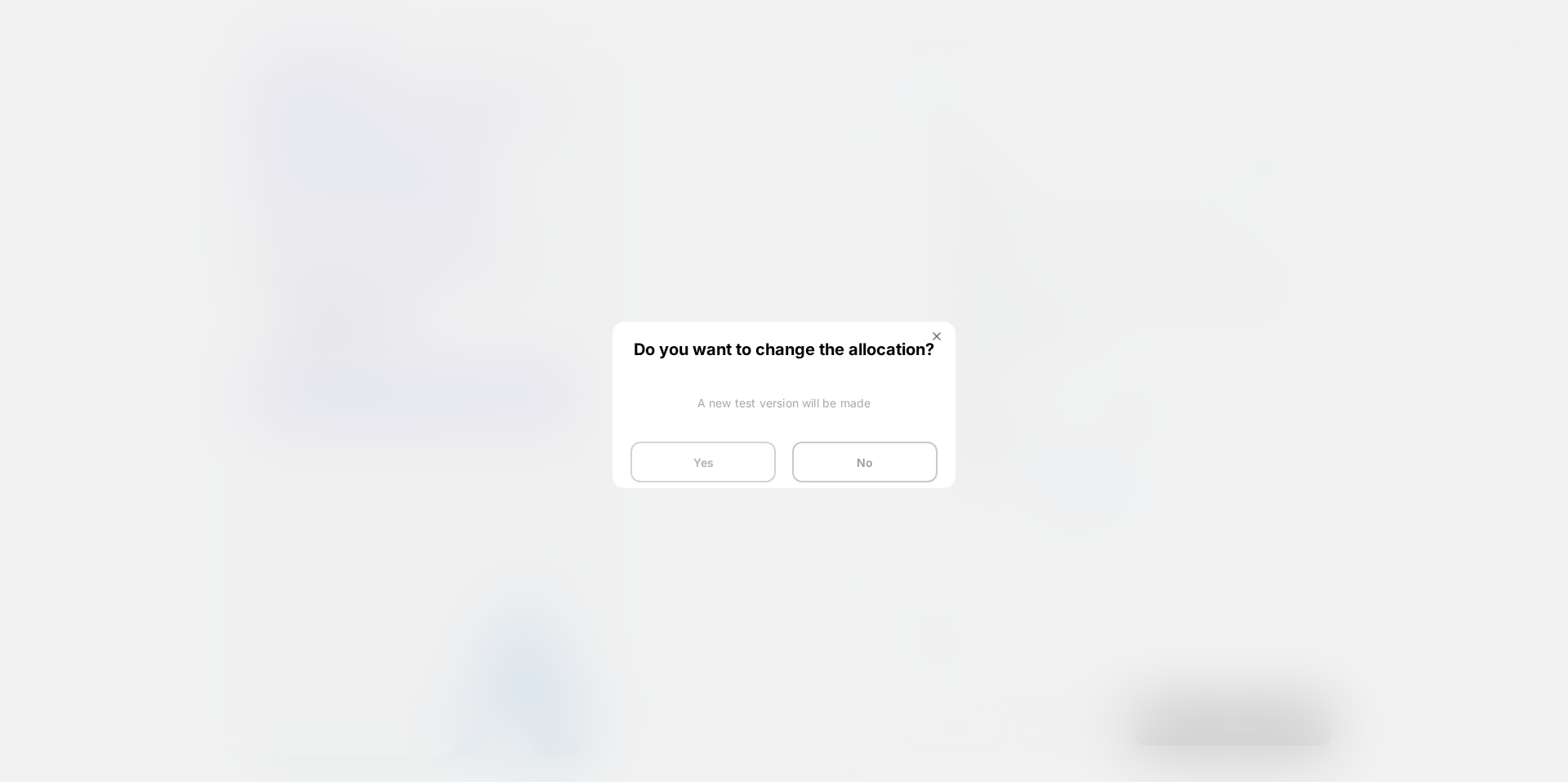
click at [743, 470] on button "Yes" at bounding box center [703, 462] width 145 height 41
